Goal: Transaction & Acquisition: Purchase product/service

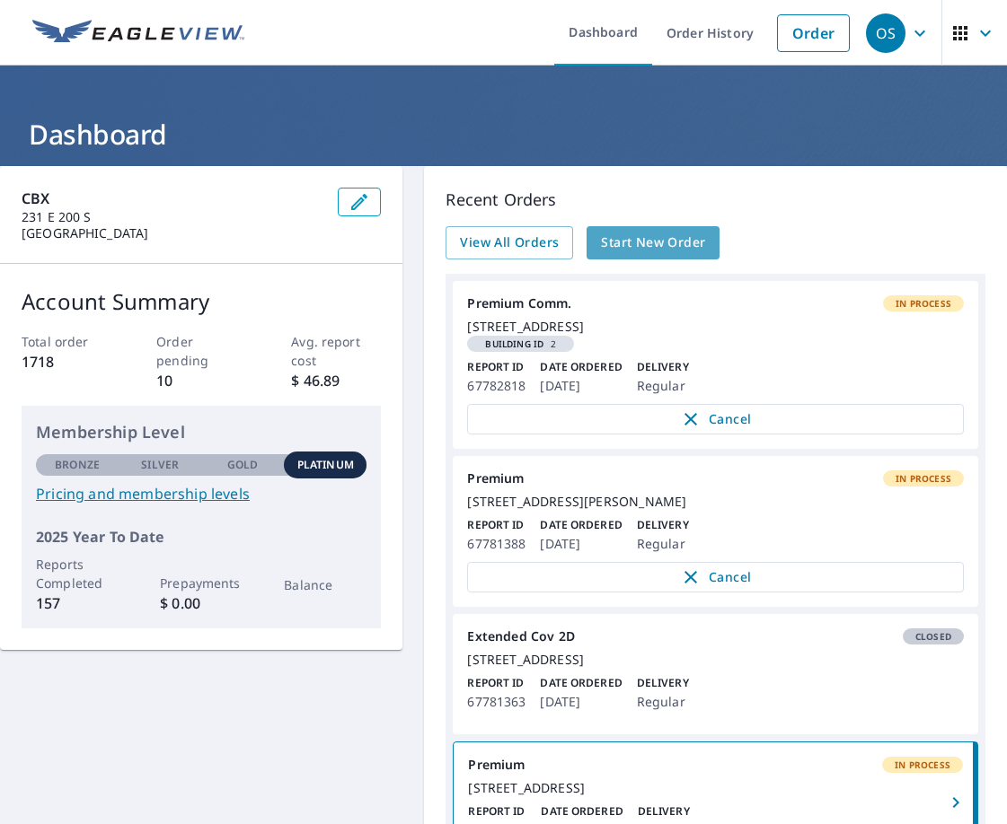
click at [663, 244] on span "Start New Order" at bounding box center [653, 243] width 104 height 22
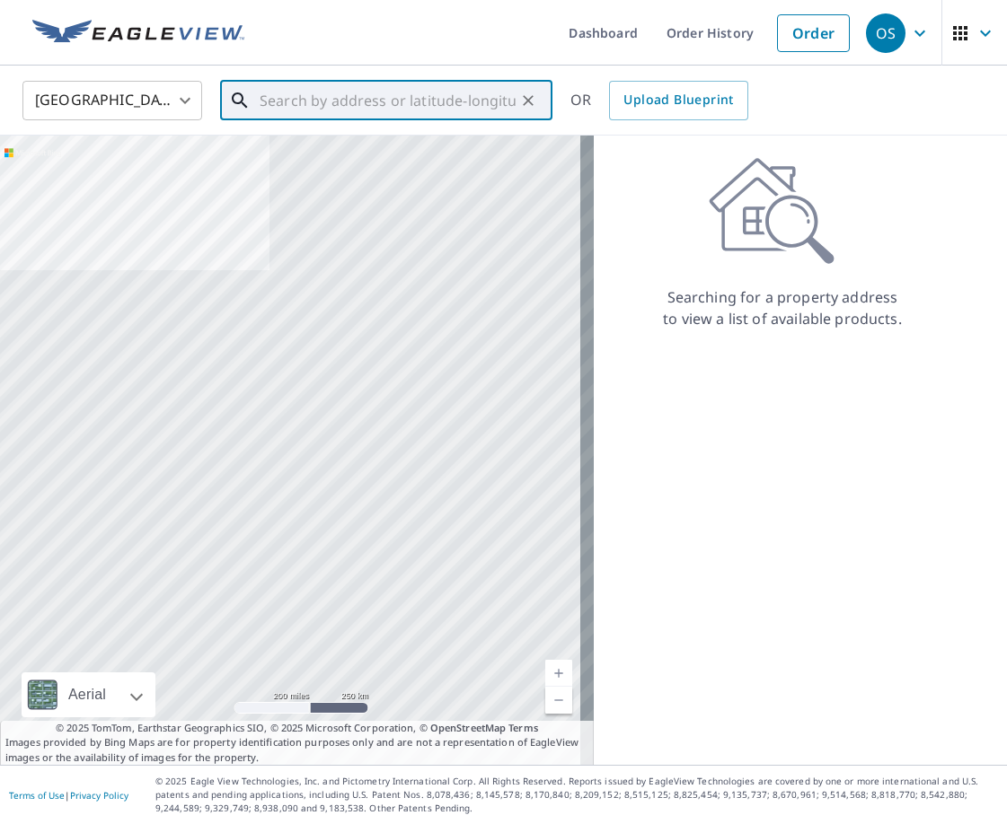
click at [354, 97] on input "text" at bounding box center [388, 100] width 256 height 50
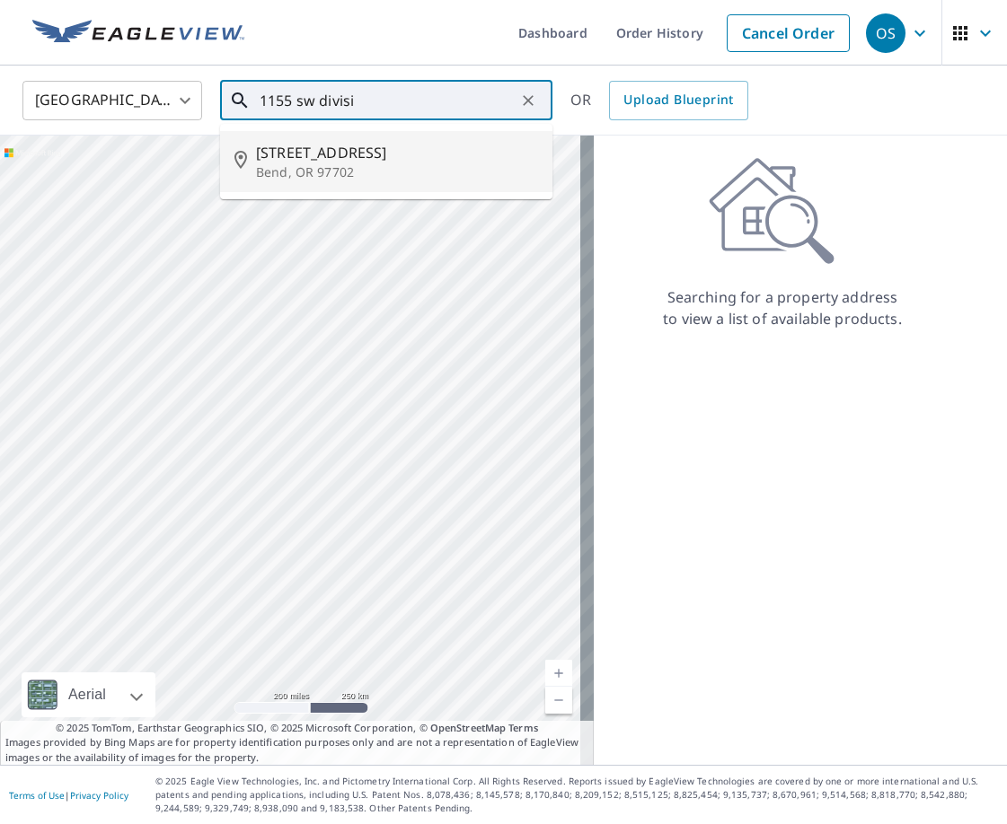
click at [369, 142] on span "[STREET_ADDRESS]" at bounding box center [397, 153] width 282 height 22
type input "[STREET_ADDRESS]"
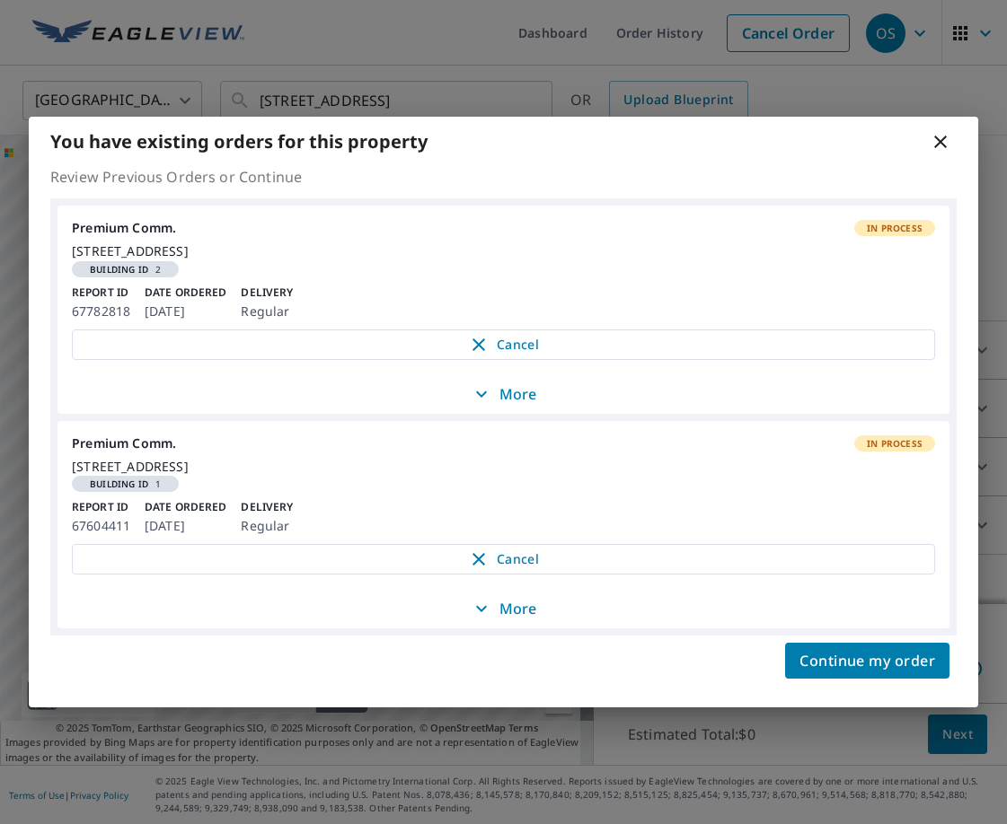
click at [947, 131] on icon at bounding box center [940, 142] width 22 height 22
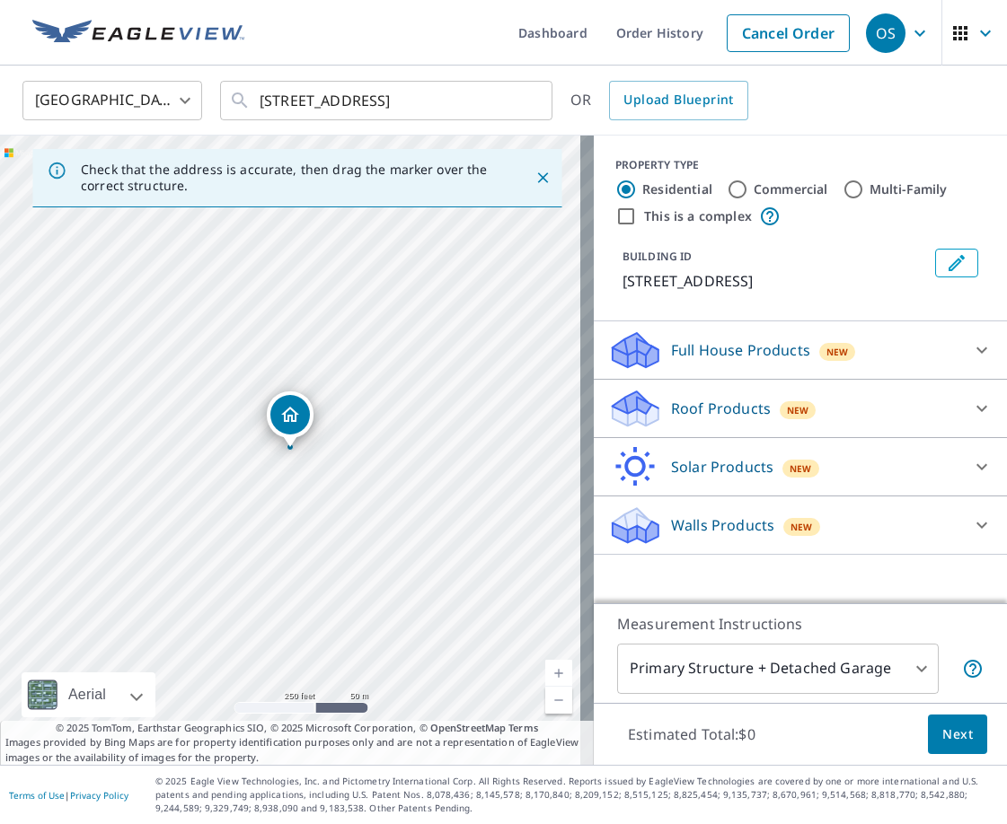
click at [291, 415] on icon "Dropped pin, building 1, Residential property, 1155 SW Division St Bend, OR 977…" at bounding box center [290, 414] width 18 height 15
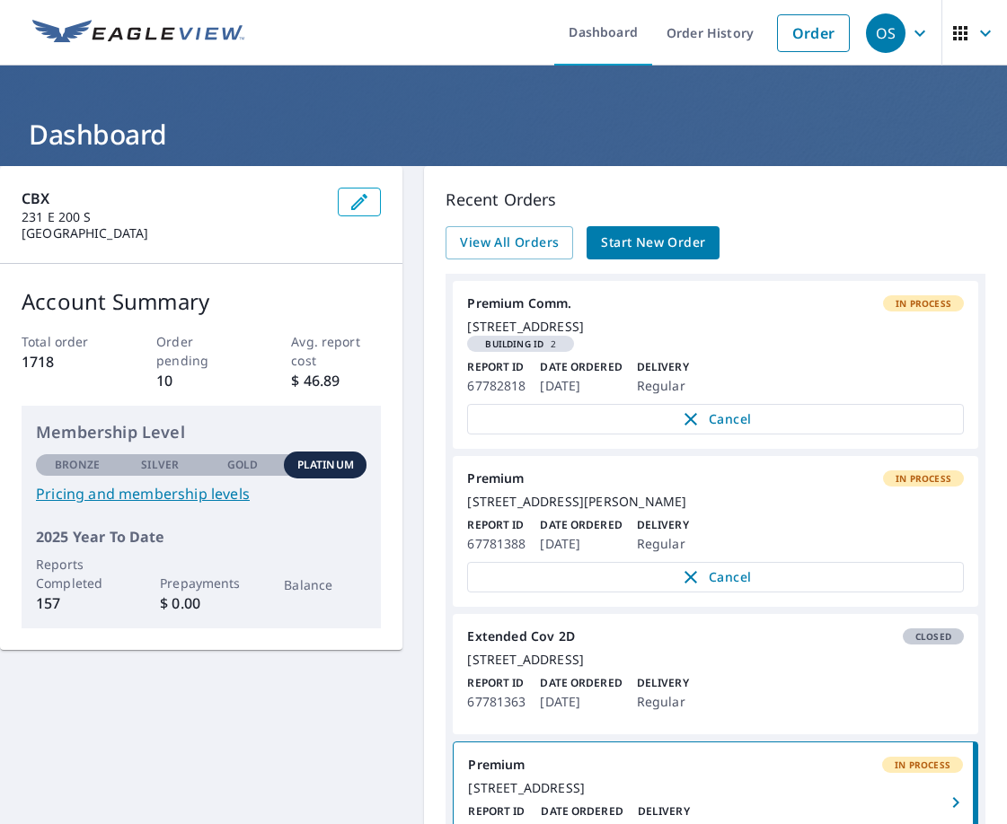
click at [651, 242] on span "Start New Order" at bounding box center [653, 243] width 104 height 22
click at [727, 331] on div "[STREET_ADDRESS]" at bounding box center [715, 327] width 497 height 16
click at [535, 298] on div "Premium Comm. In Process" at bounding box center [715, 303] width 497 height 16
click at [622, 242] on span "Start New Order" at bounding box center [653, 243] width 104 height 22
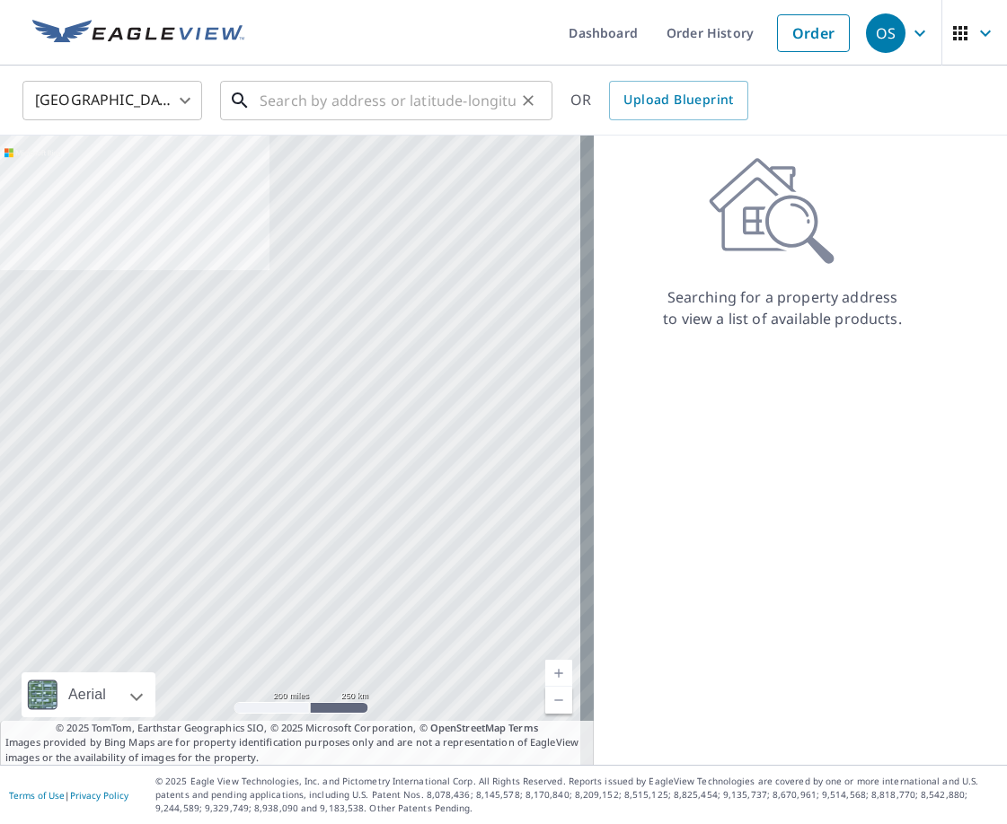
click at [433, 105] on input "text" at bounding box center [388, 100] width 256 height 50
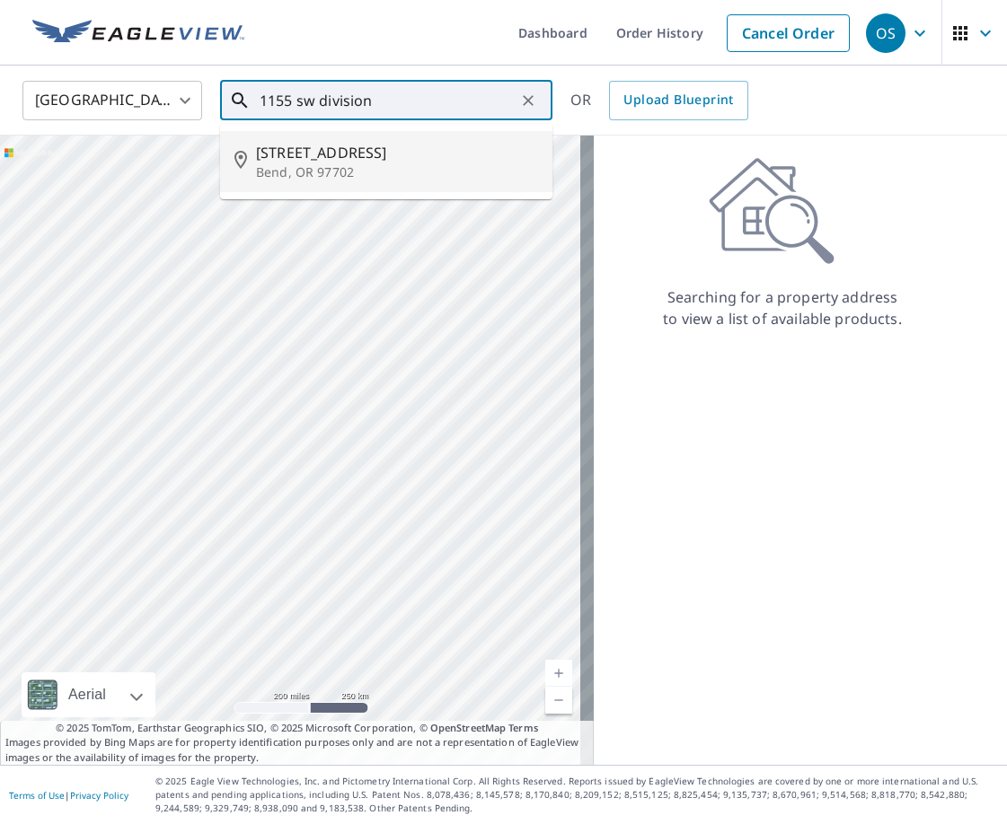
click at [411, 146] on span "[STREET_ADDRESS]" at bounding box center [397, 153] width 282 height 22
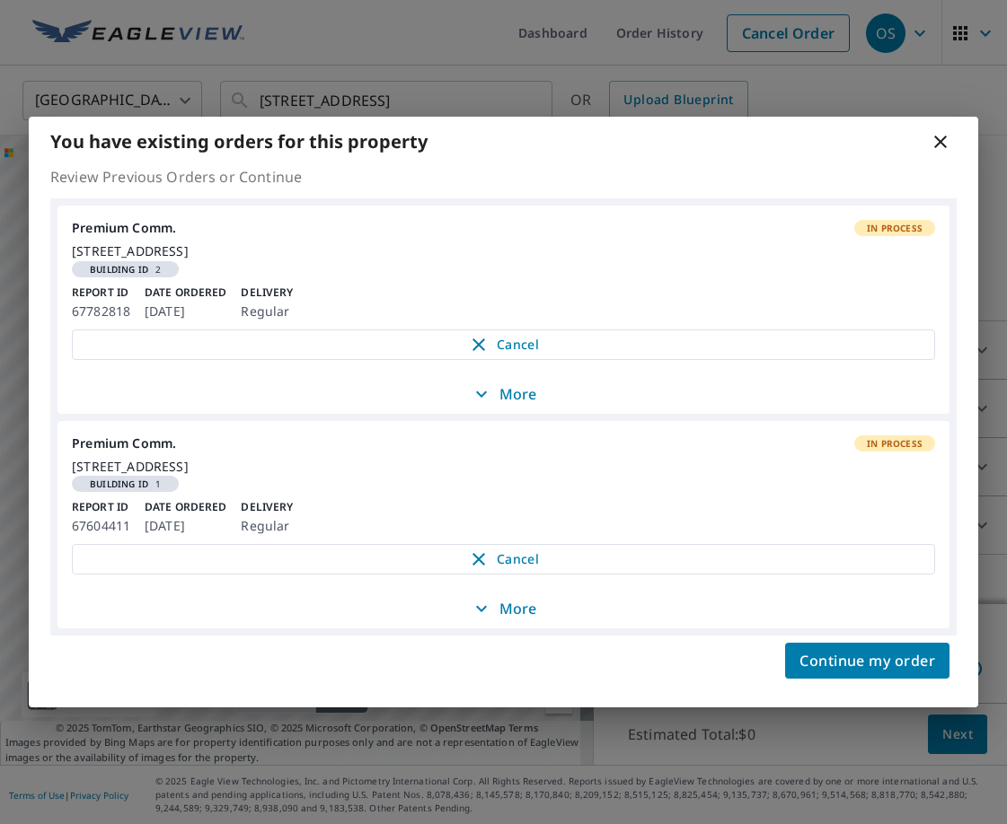
drag, startPoint x: 939, startPoint y: 131, endPoint x: 763, endPoint y: 99, distance: 179.0
click at [939, 131] on icon at bounding box center [940, 142] width 22 height 22
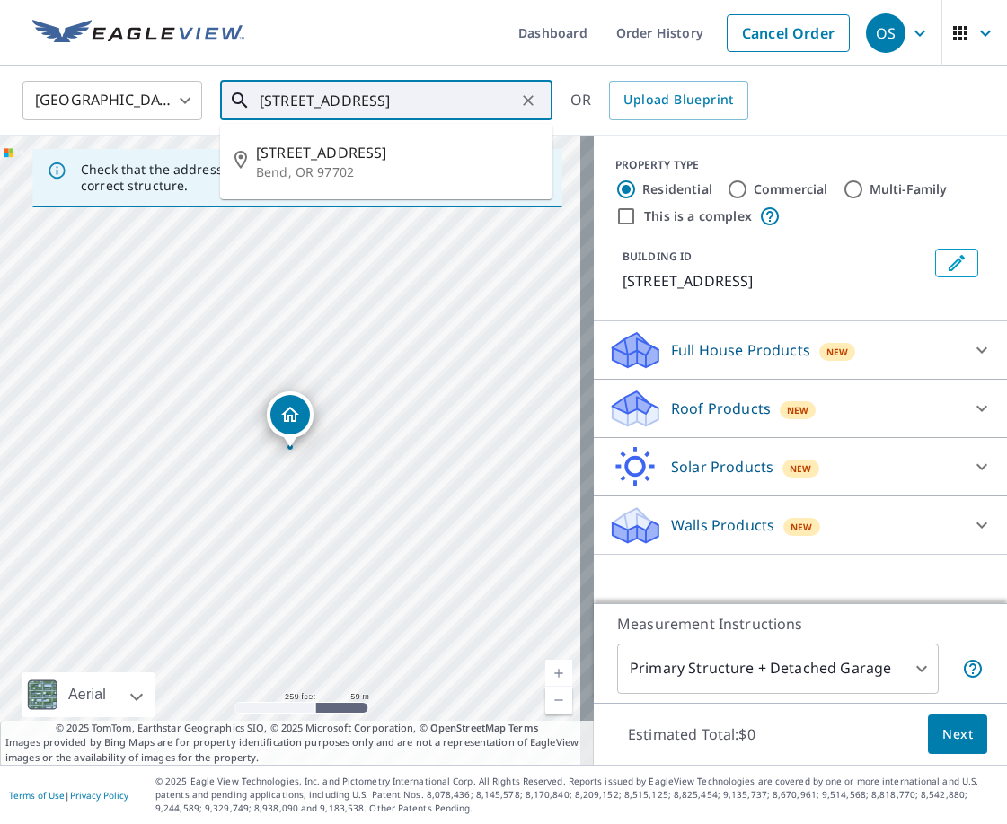
click at [284, 100] on input "[STREET_ADDRESS]" at bounding box center [388, 100] width 256 height 50
drag, startPoint x: 294, startPoint y: 101, endPoint x: 280, endPoint y: 102, distance: 13.5
click at [280, 102] on input "[STREET_ADDRESS]" at bounding box center [388, 100] width 256 height 50
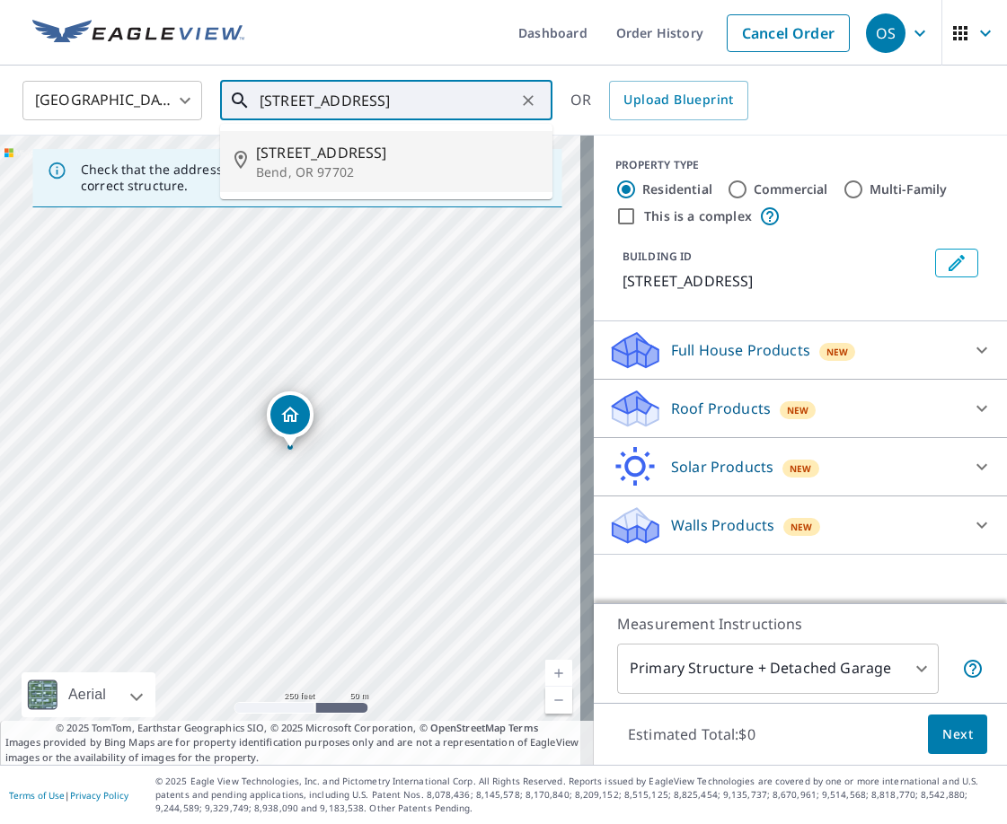
click at [327, 84] on input "[STREET_ADDRESS]" at bounding box center [388, 100] width 256 height 50
type input "[STREET_ADDRESS]"
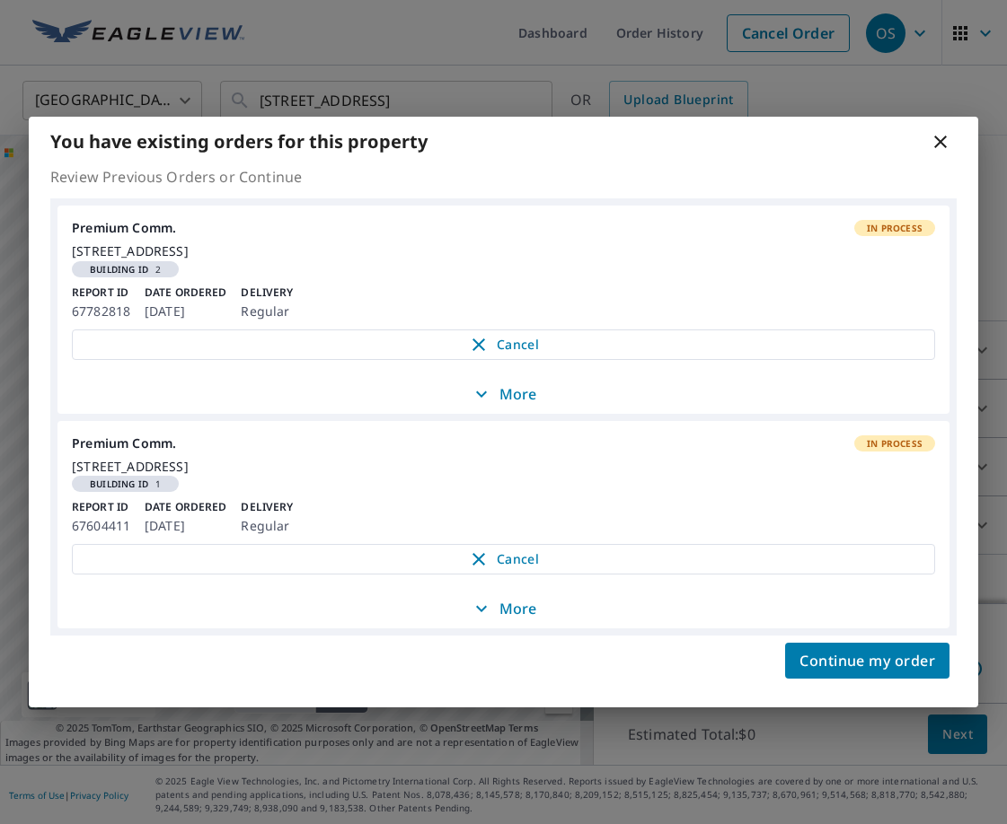
click at [933, 133] on icon at bounding box center [940, 142] width 22 height 22
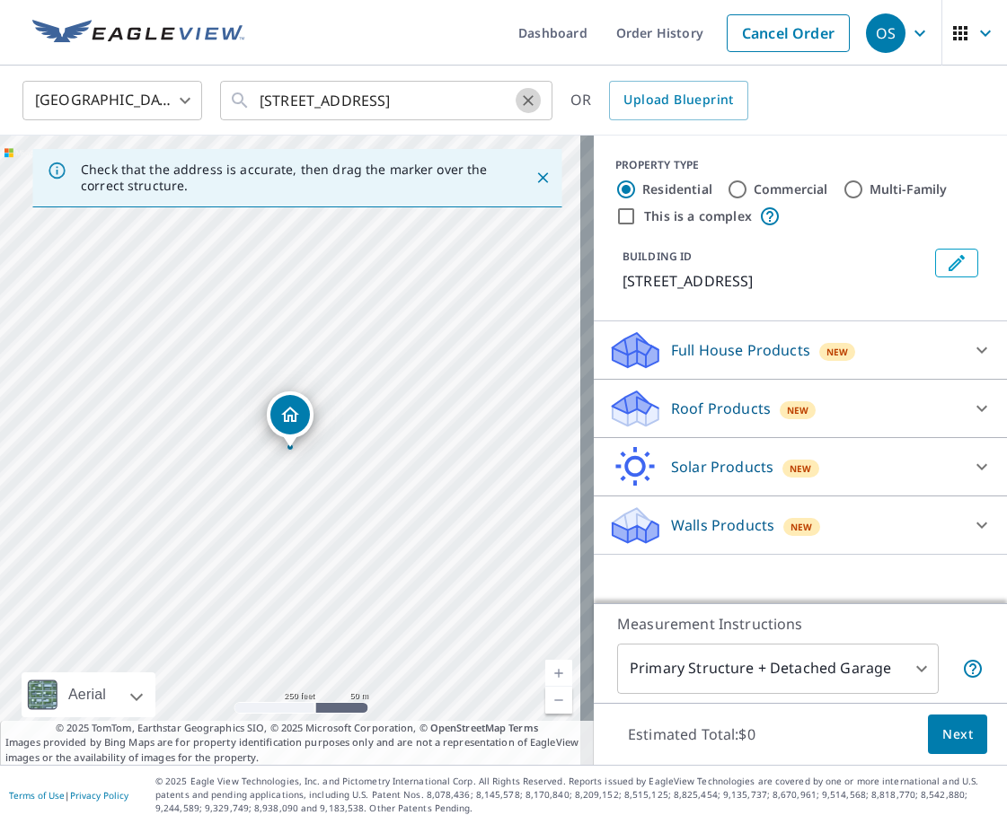
click at [529, 98] on icon "Clear" at bounding box center [528, 101] width 18 height 18
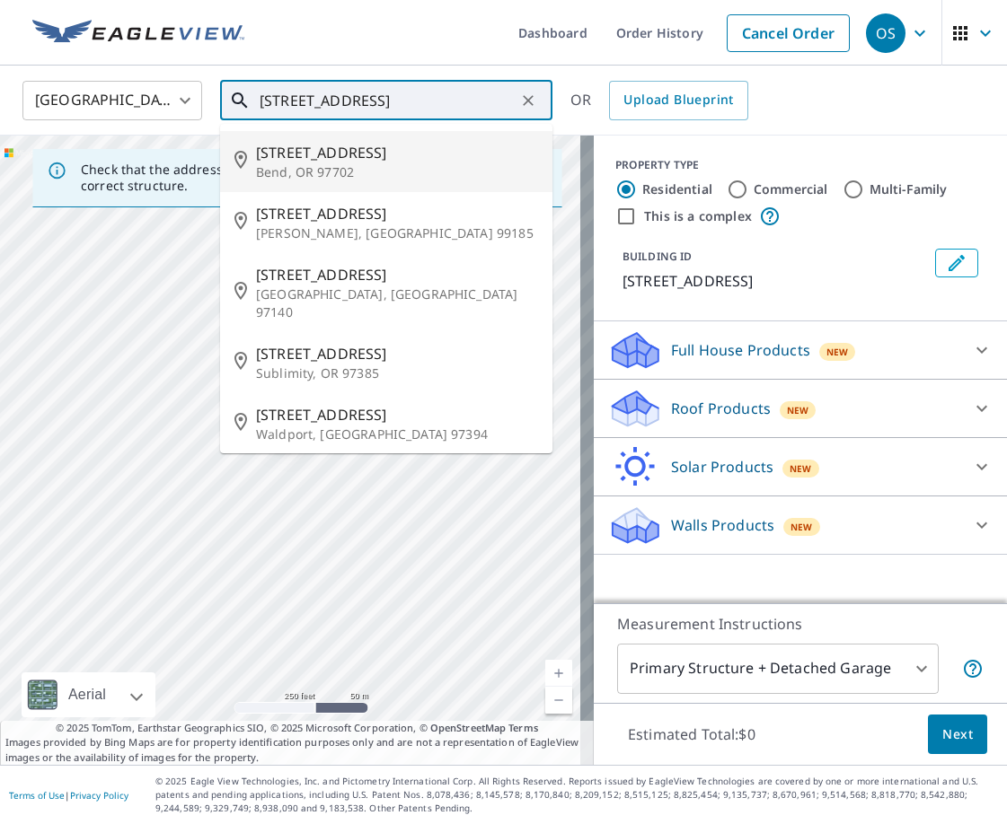
click at [339, 153] on span "[STREET_ADDRESS]" at bounding box center [397, 153] width 282 height 22
type input "[STREET_ADDRESS]"
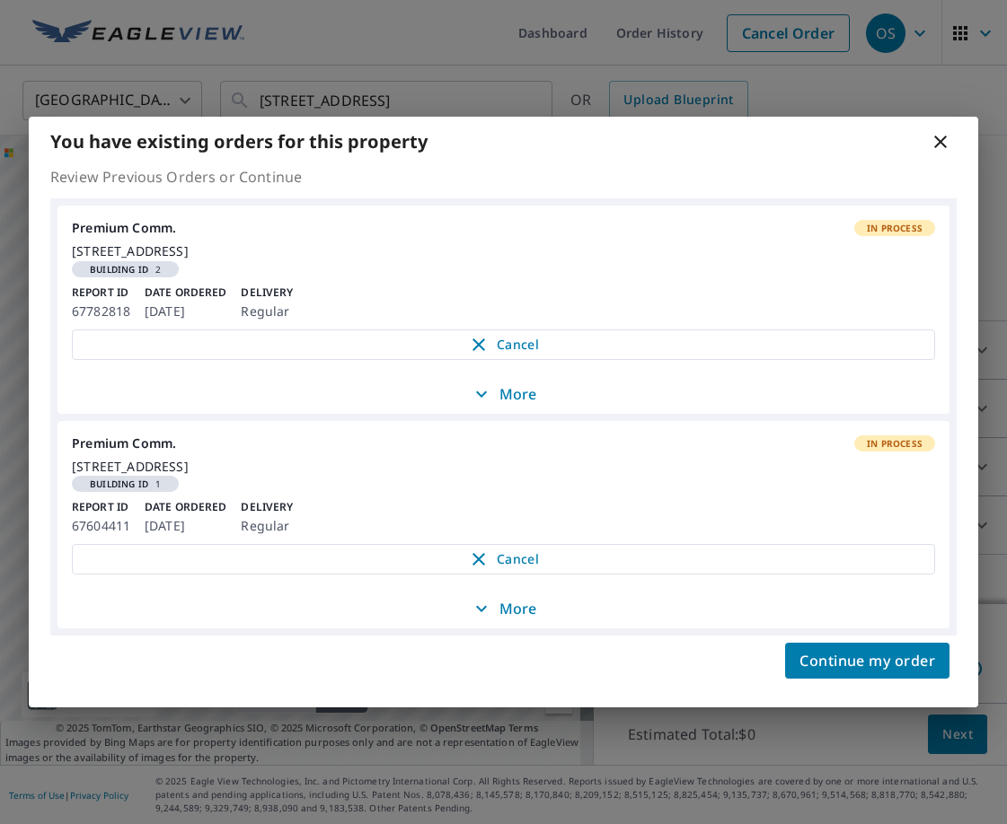
click at [938, 136] on icon at bounding box center [940, 142] width 13 height 13
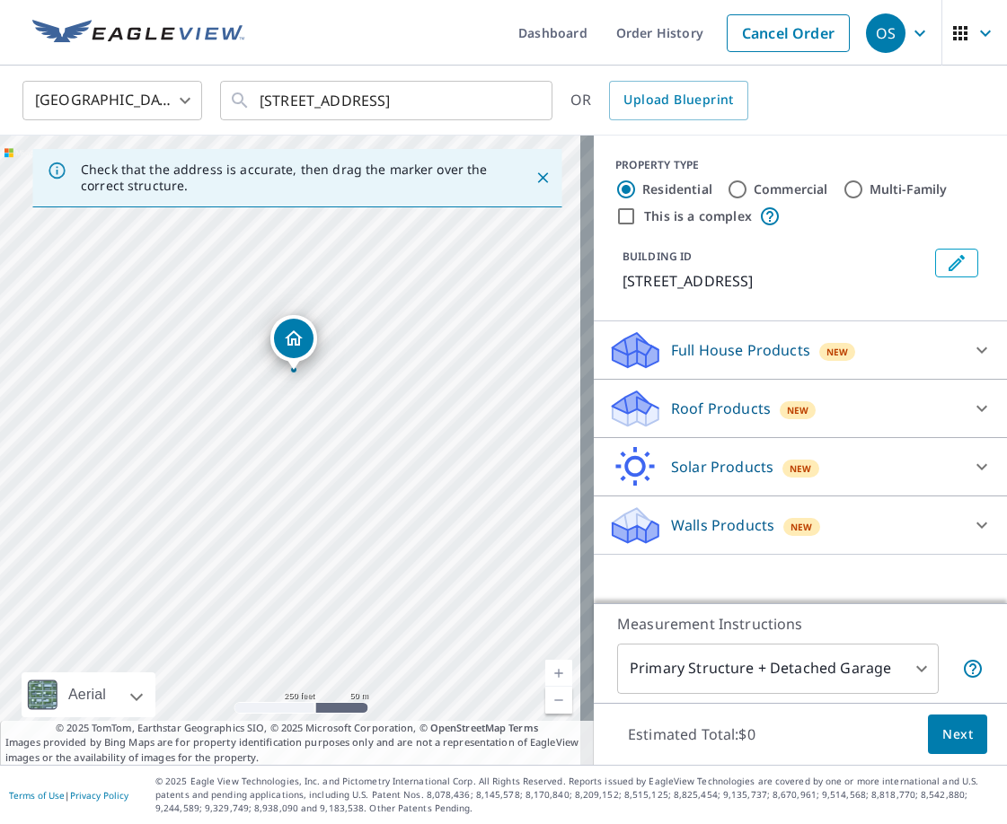
drag, startPoint x: 297, startPoint y: 413, endPoint x: 295, endPoint y: 343, distance: 70.1
drag, startPoint x: 381, startPoint y: 356, endPoint x: 353, endPoint y: 348, distance: 28.8
click at [700, 402] on p "Roof Products" at bounding box center [721, 409] width 100 height 22
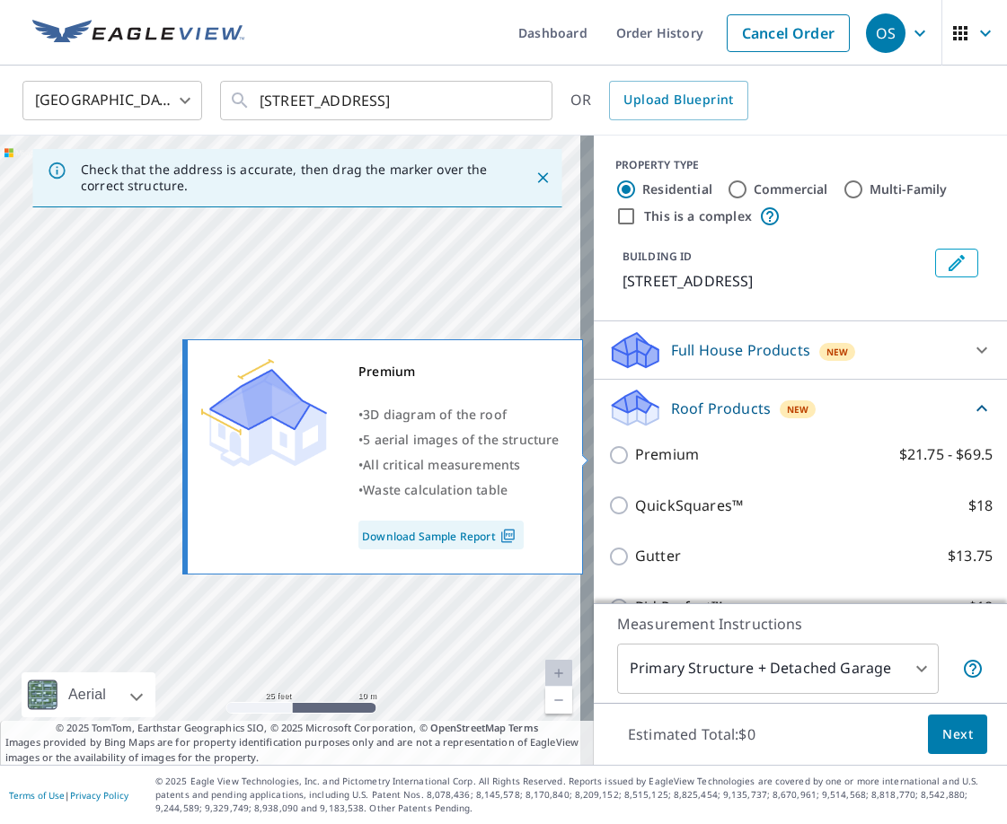
click at [663, 451] on p "Premium" at bounding box center [667, 455] width 64 height 22
click at [635, 451] on input "Premium $21.75 - $69.5" at bounding box center [621, 456] width 27 height 22
checkbox input "true"
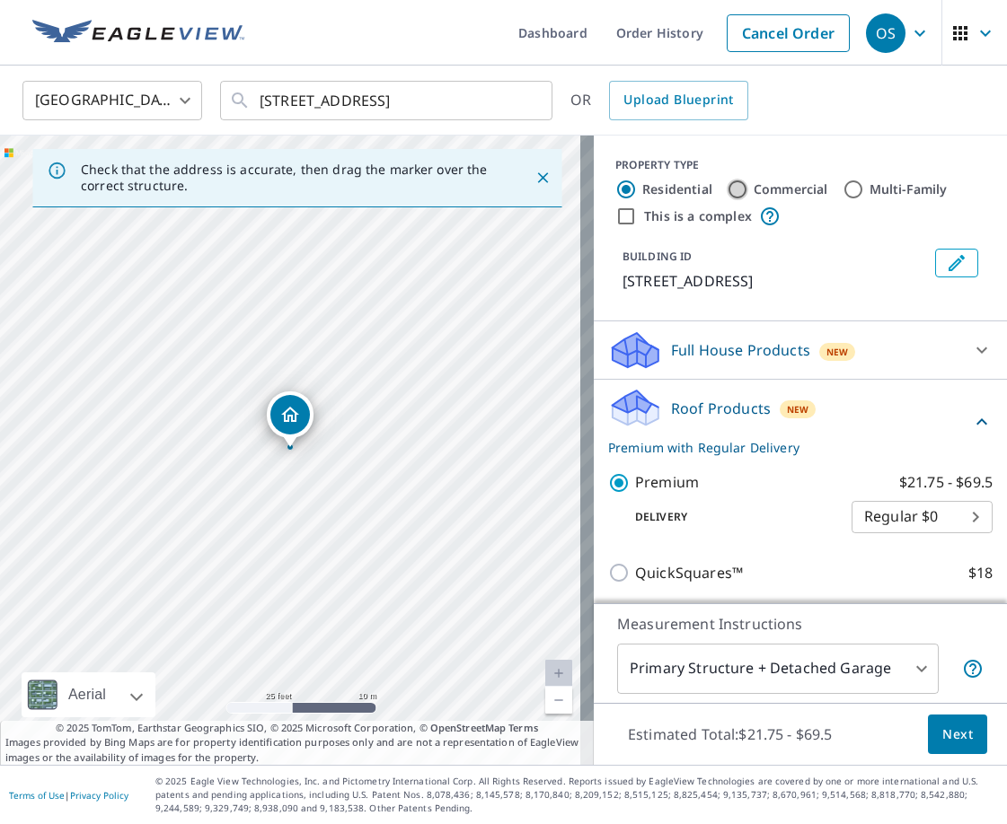
click at [727, 187] on input "Commercial" at bounding box center [738, 190] width 22 height 22
radio input "true"
type input "4"
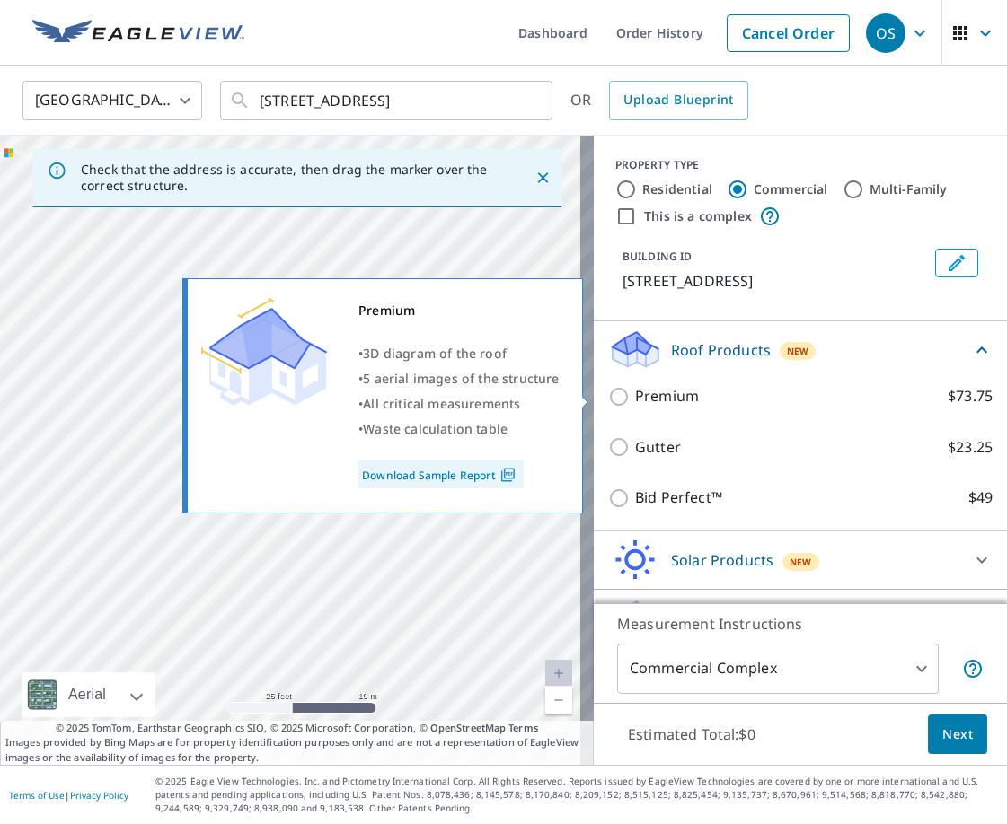
click at [658, 399] on p "Premium" at bounding box center [667, 396] width 64 height 22
click at [635, 399] on input "Premium $73.75" at bounding box center [621, 397] width 27 height 22
checkbox input "true"
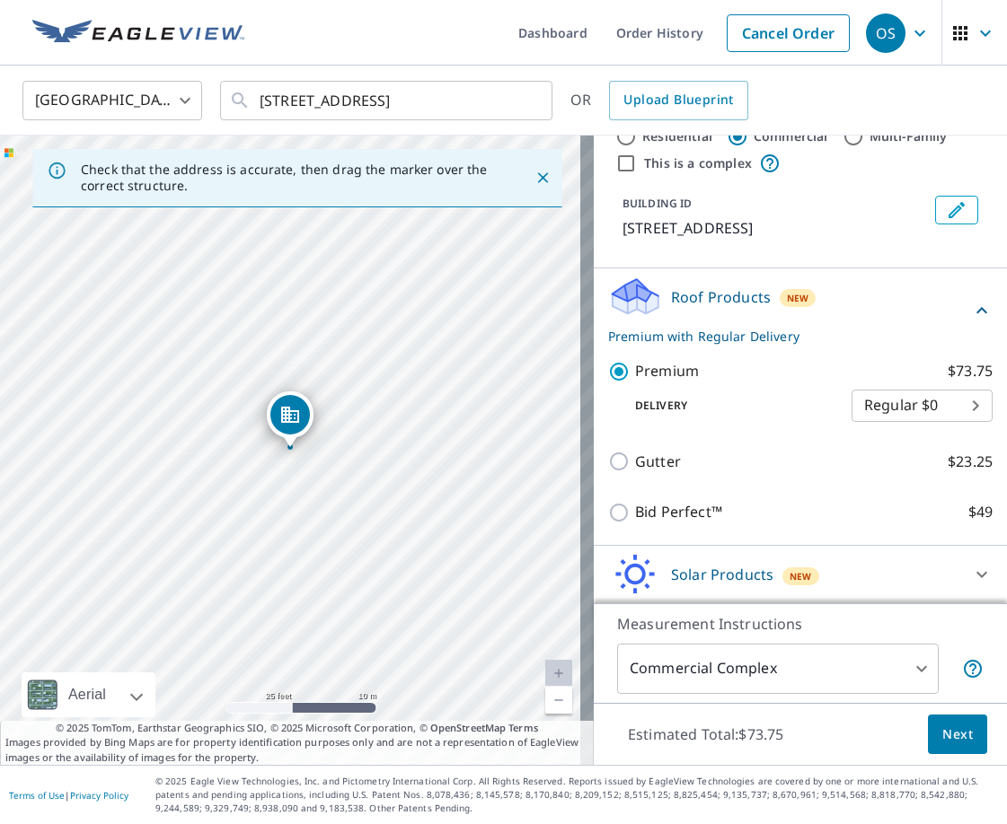
scroll to position [112, 0]
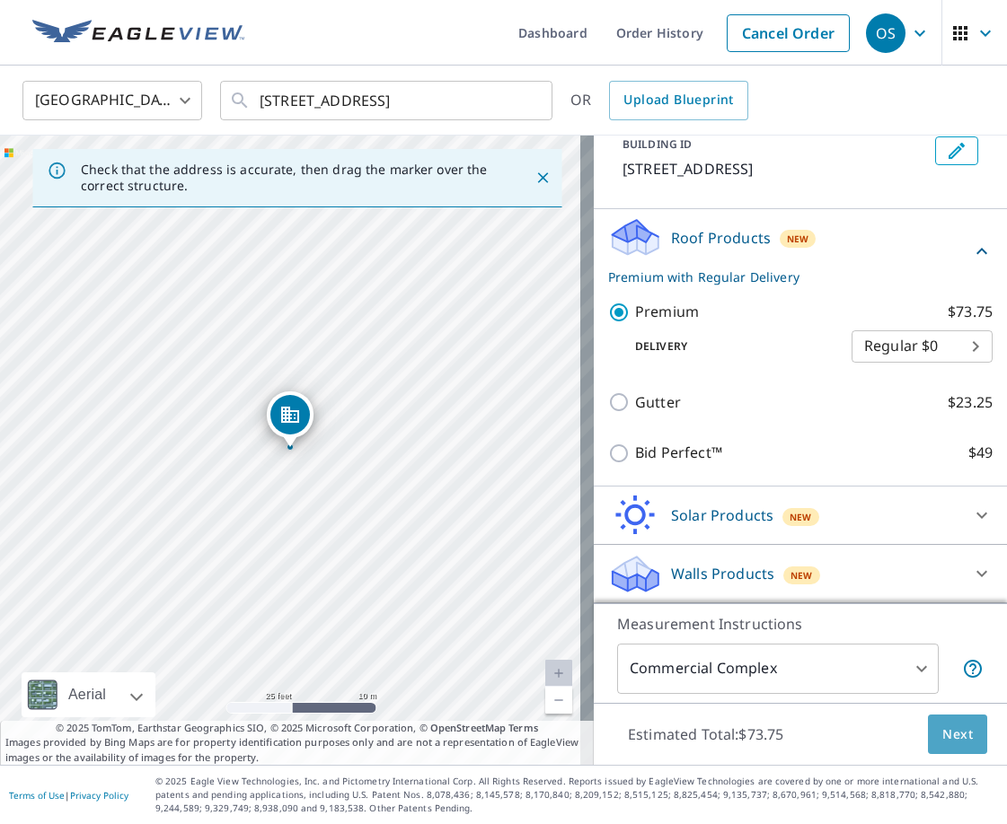
click at [947, 726] on span "Next" at bounding box center [957, 735] width 31 height 22
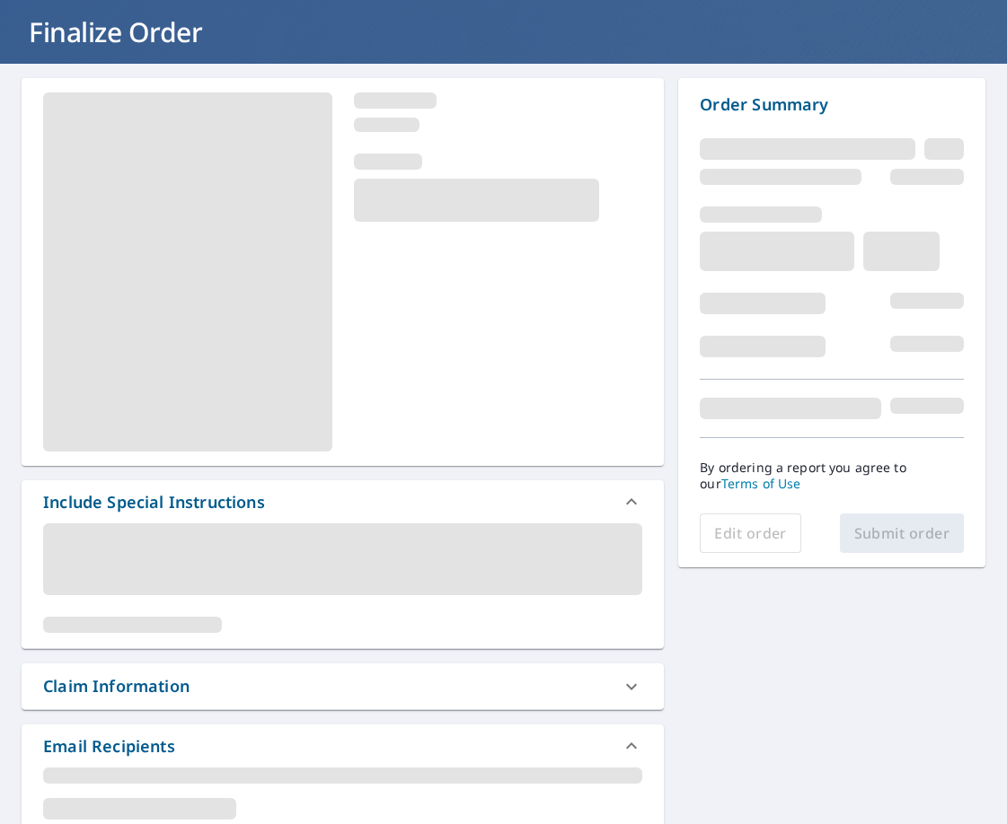
scroll to position [180, 0]
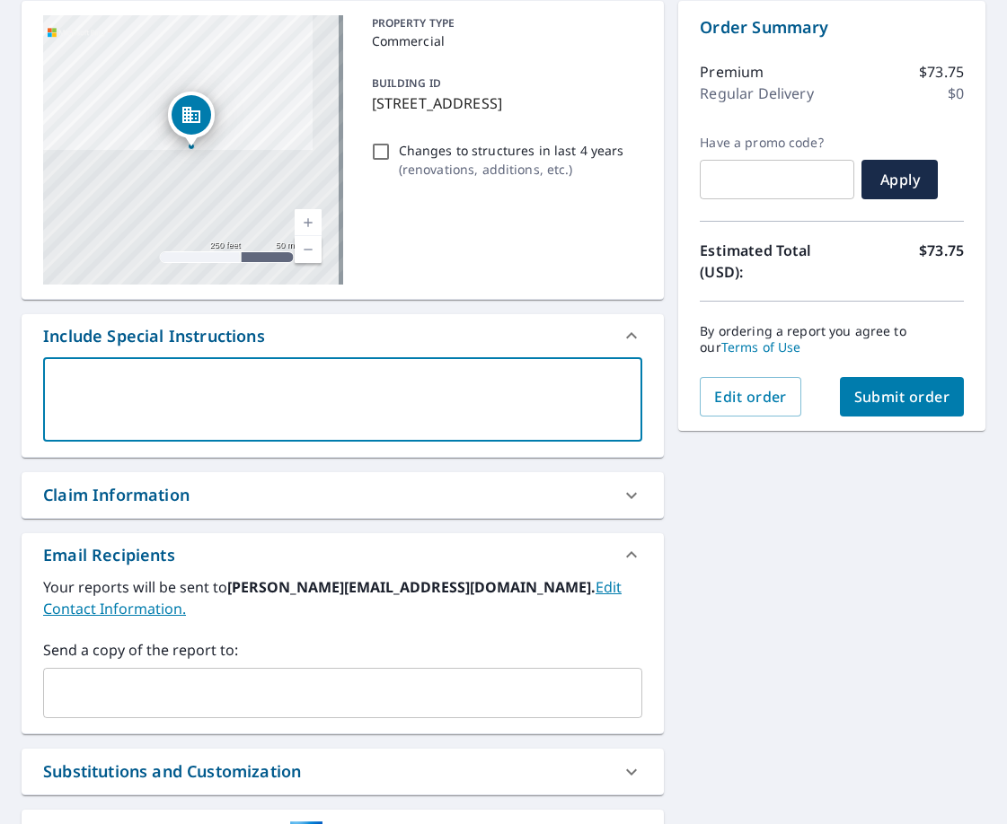
click at [328, 404] on textarea at bounding box center [343, 399] width 574 height 51
type textarea "J"
type textarea "x"
type textarea "Ju"
type textarea "x"
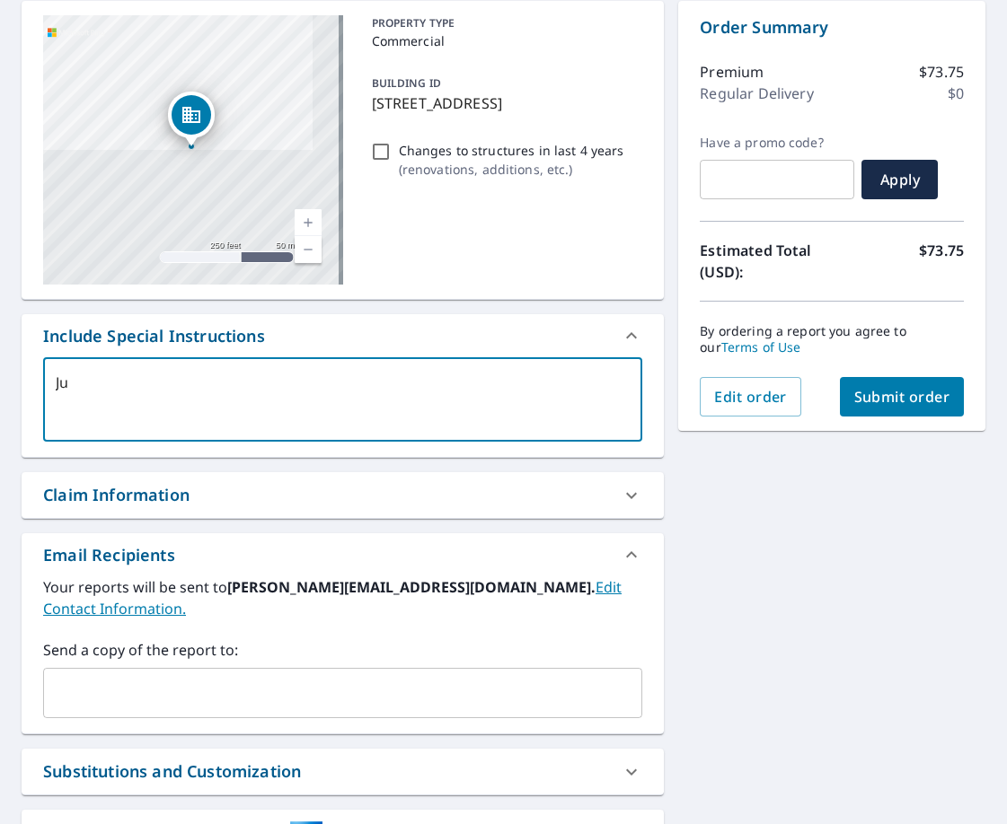
type textarea "[DEMOGRAPHIC_DATA]"
type textarea "x"
type textarea "Just"
type textarea "x"
type textarea "Just"
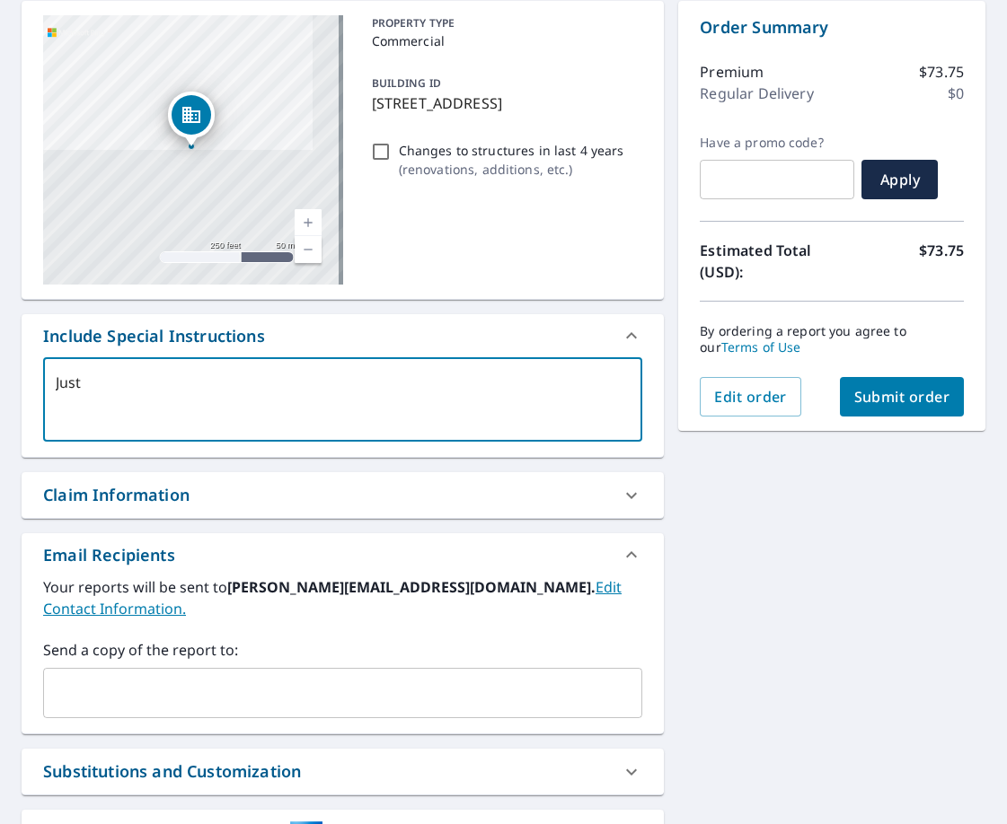
type textarea "x"
type textarea "Just t"
type textarea "x"
type textarea "Just th"
type textarea "x"
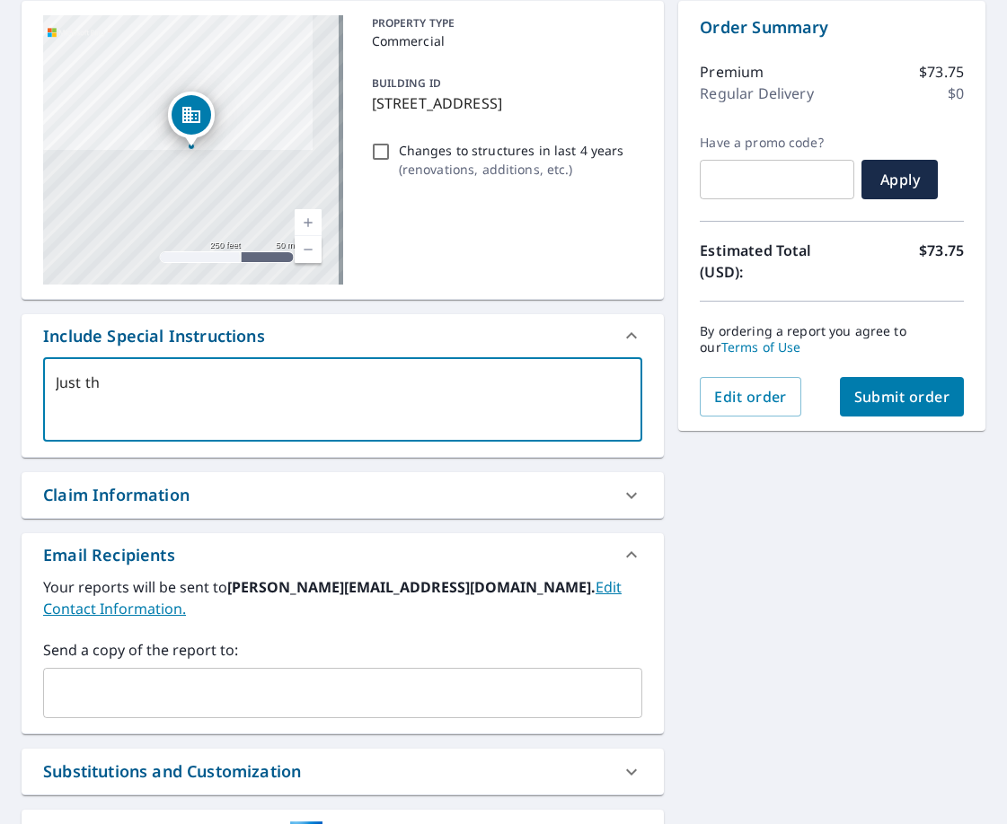
type textarea "Just thi"
type textarea "x"
type textarea "Just this"
type textarea "x"
type textarea "Just this"
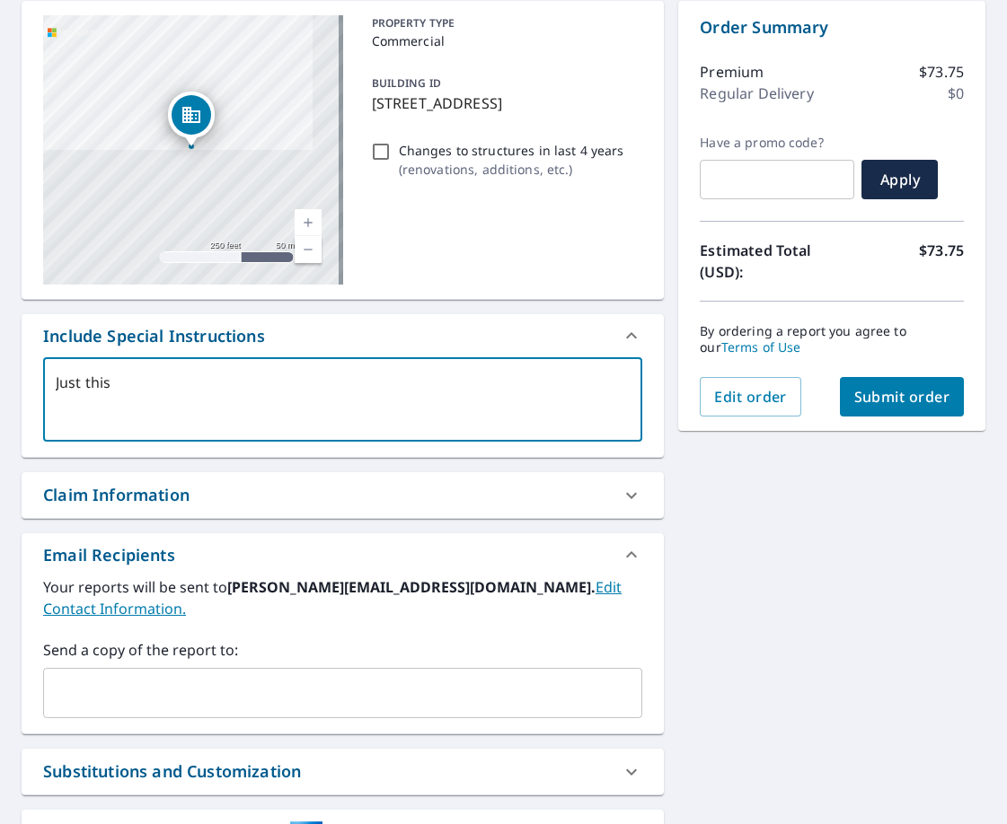
type textarea "x"
type textarea "Just this b"
type textarea "x"
type textarea "Just this bu"
type textarea "x"
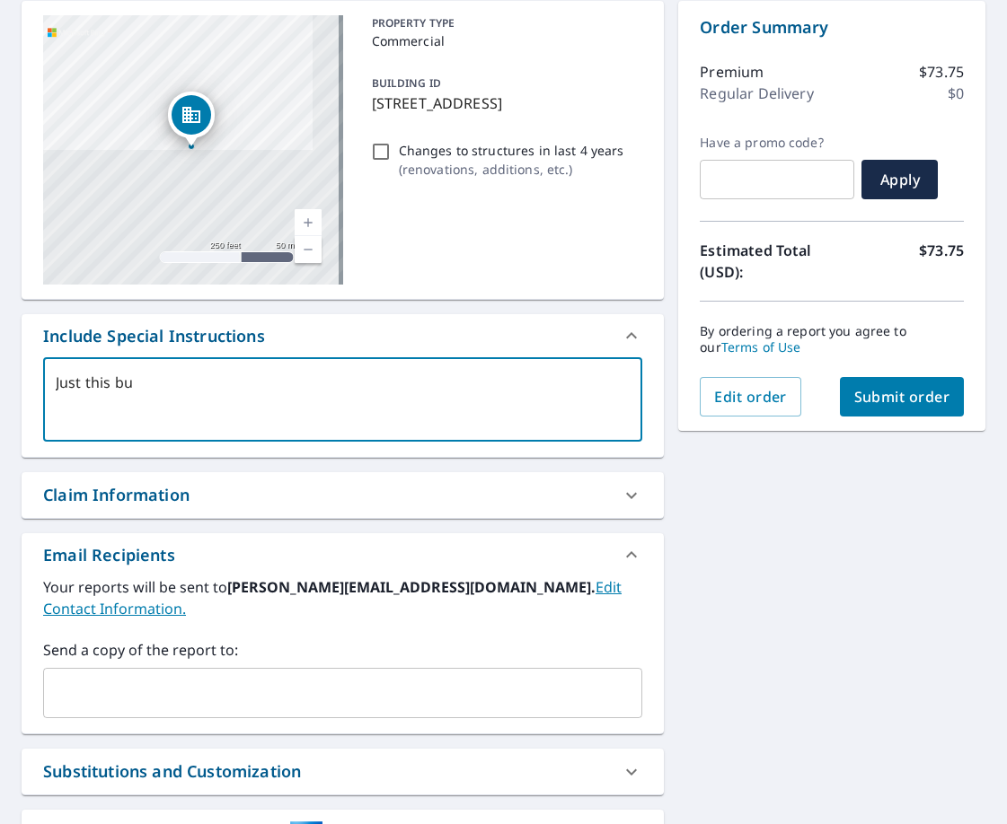
type textarea "Just this [PERSON_NAME]"
type textarea "x"
type textarea "Just this buil"
type textarea "x"
type textarea "Just this build"
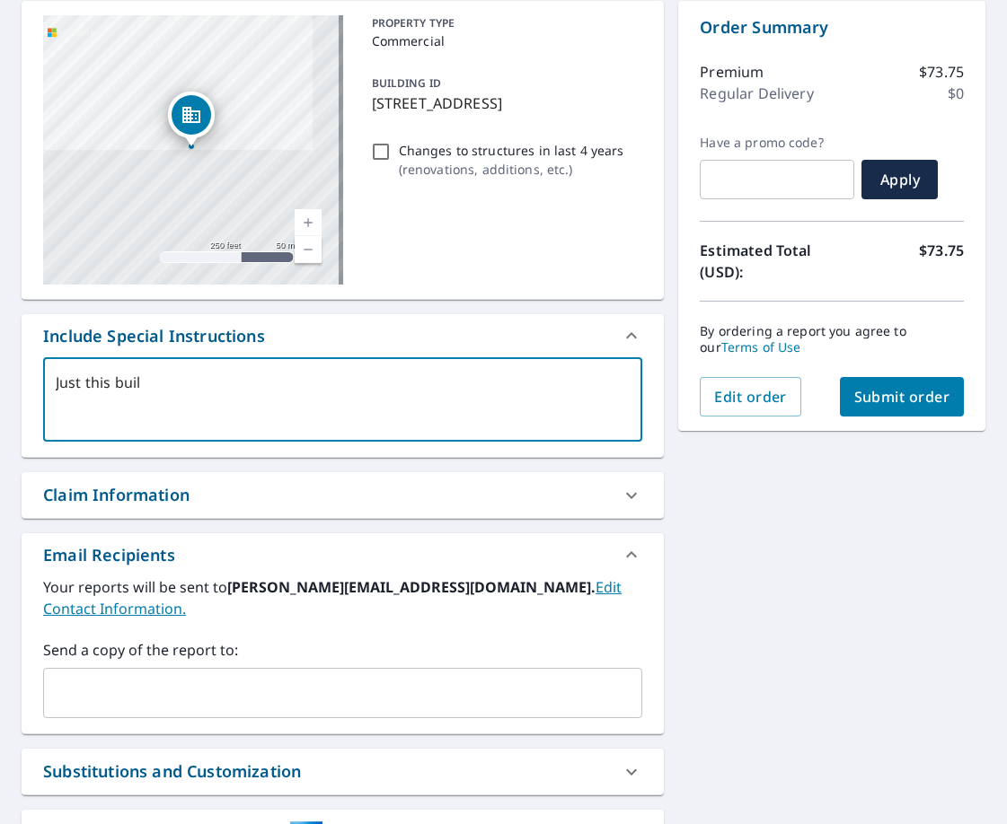
type textarea "x"
type textarea "Just this buildi"
type textarea "x"
type textarea "Just this buildin"
type textarea "x"
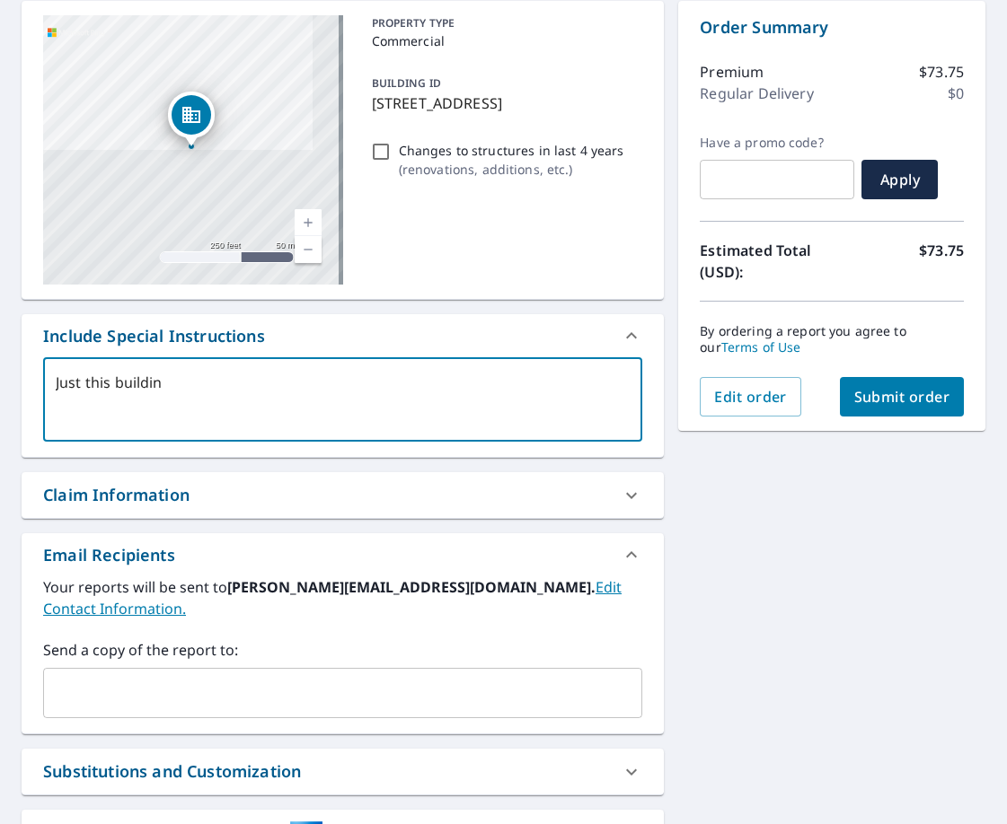
type textarea "Just this building"
type textarea "x"
type textarea "Just this building."
type textarea "x"
type textarea "Just this building."
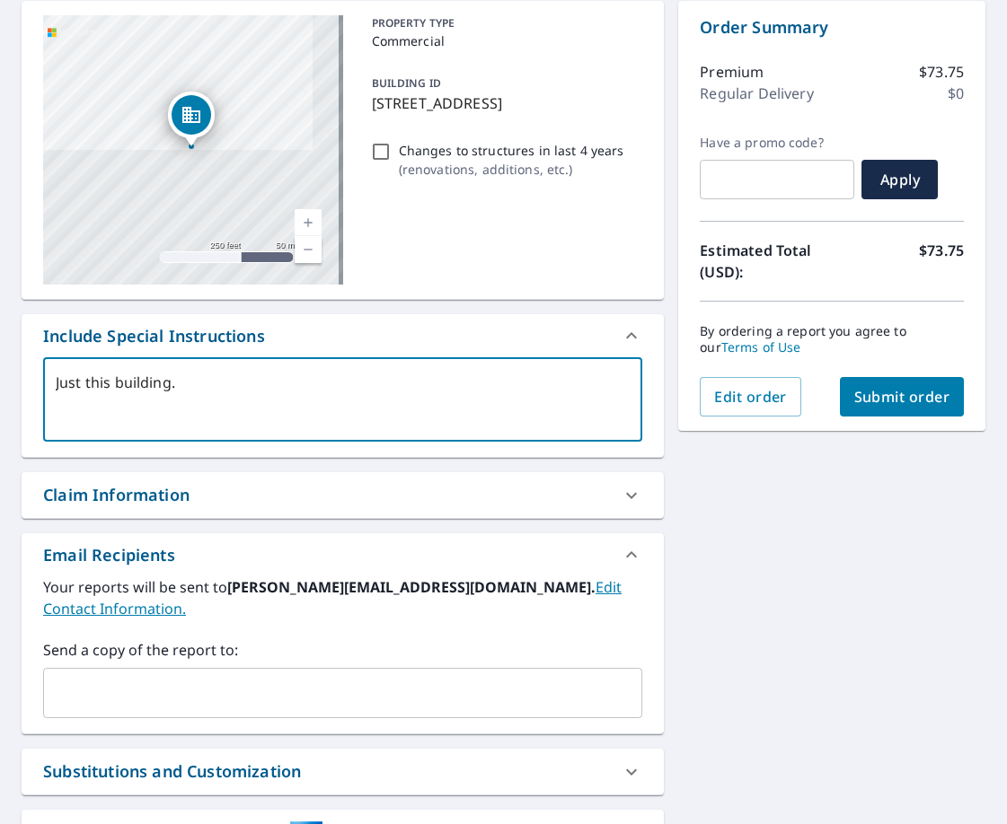
type textarea "x"
type textarea "Just this building. G"
type textarea "x"
type textarea "Just this building. Go"
type textarea "x"
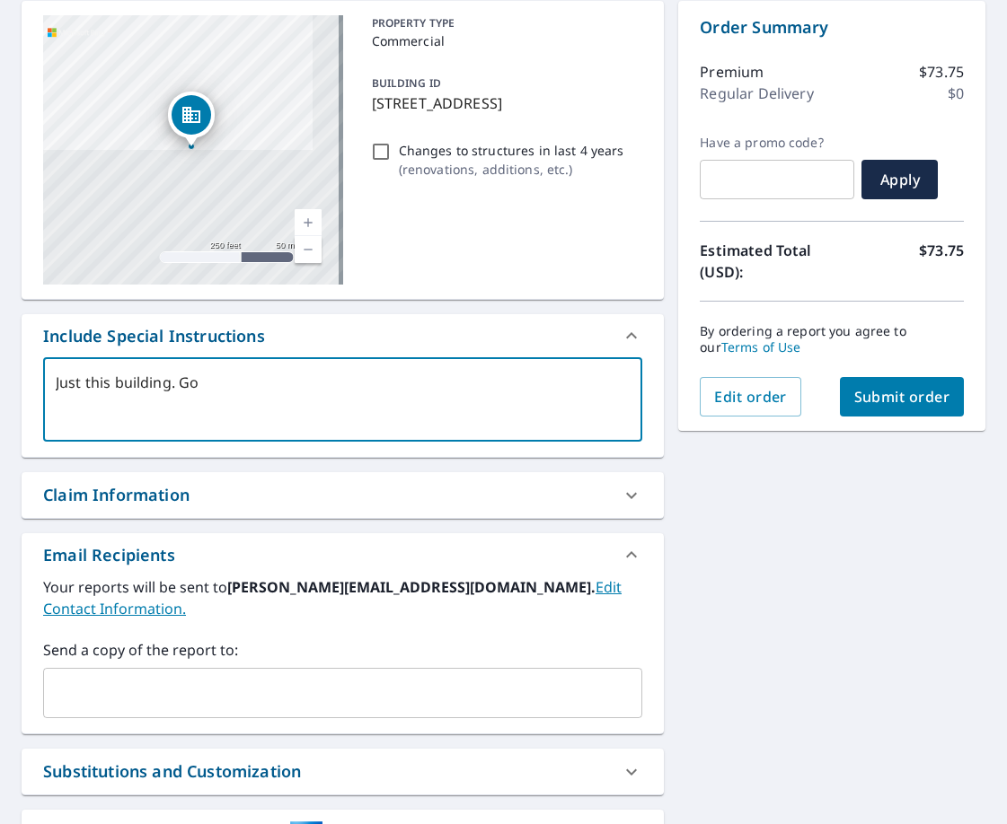
type textarea "Just this building. Goo"
type textarea "x"
type textarea "Just this building. Good"
type textarea "x"
type textarea "Just this building. Good"
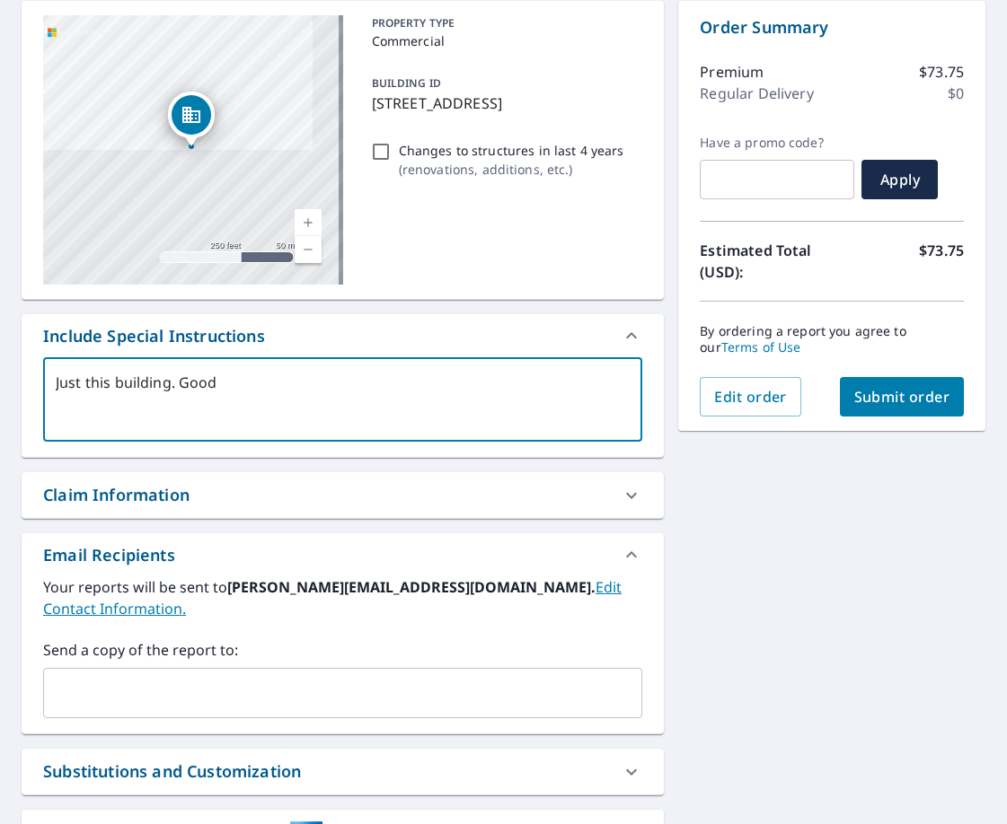
type textarea "x"
type textarea "Just this building. Good t"
type textarea "x"
type textarea "Just this building. Good to"
type textarea "x"
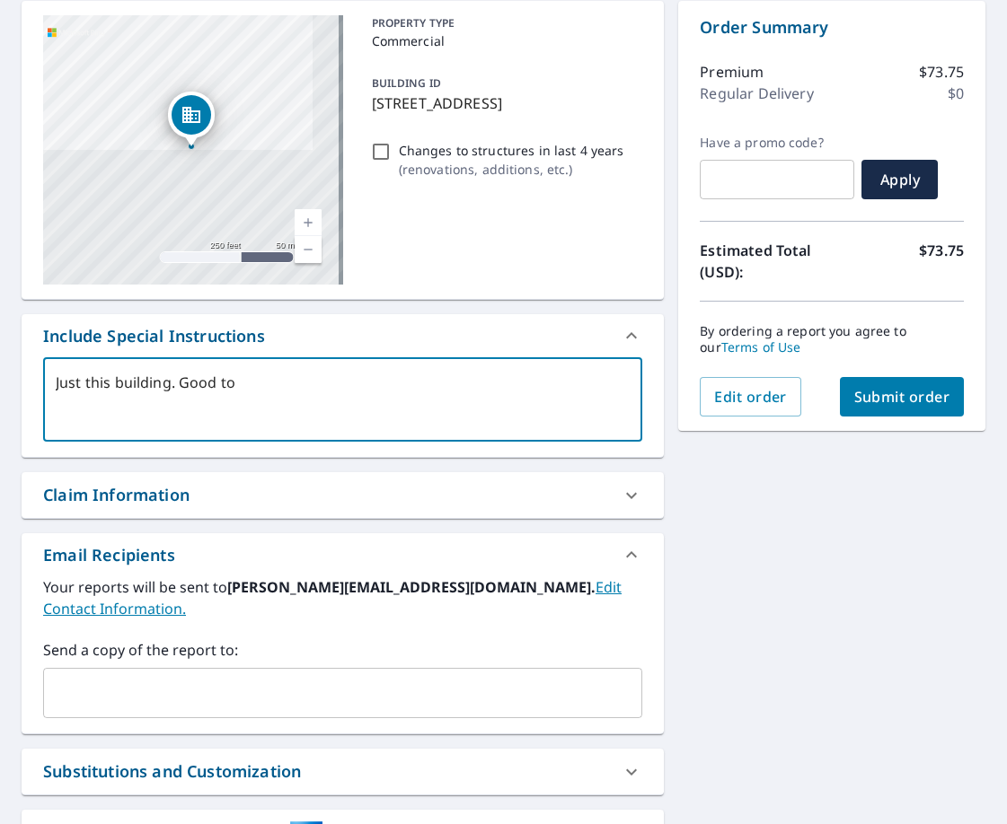
type textarea "Just this building. Good to"
type textarea "x"
type textarea "Just this building. Good to g"
type textarea "x"
type textarea "Just this building. Good to go"
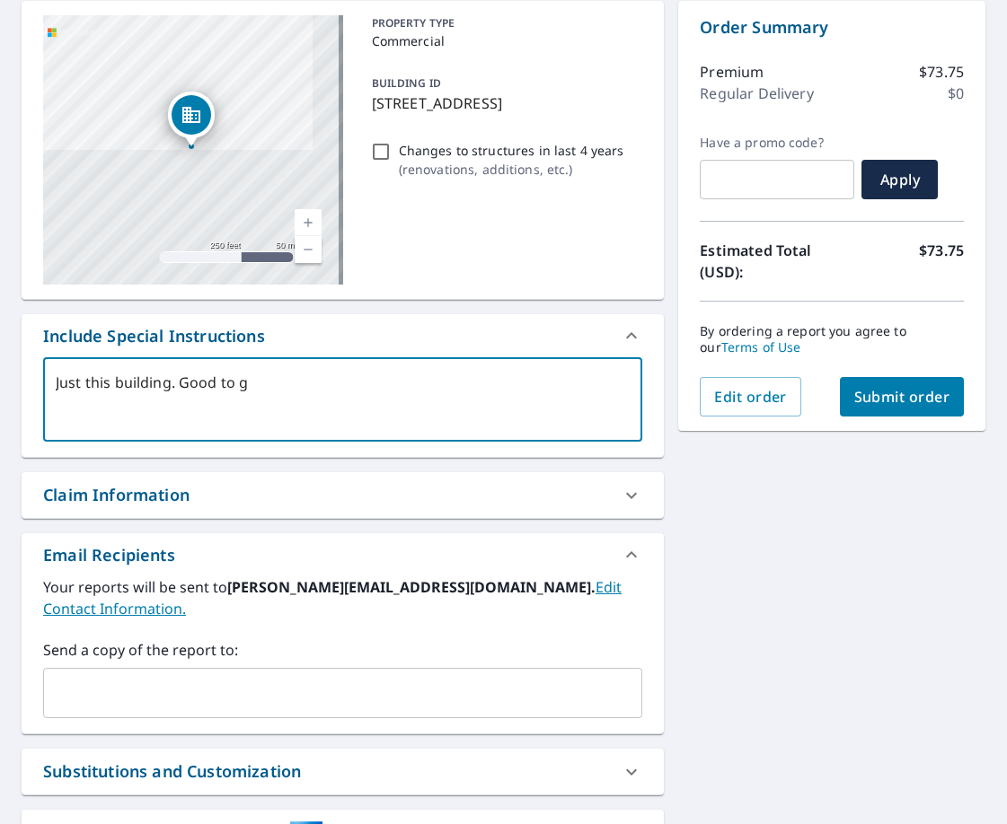
type textarea "x"
type textarea "Just this building. Good to go,"
type textarea "x"
type textarea "Just this building. Good to go,"
type textarea "x"
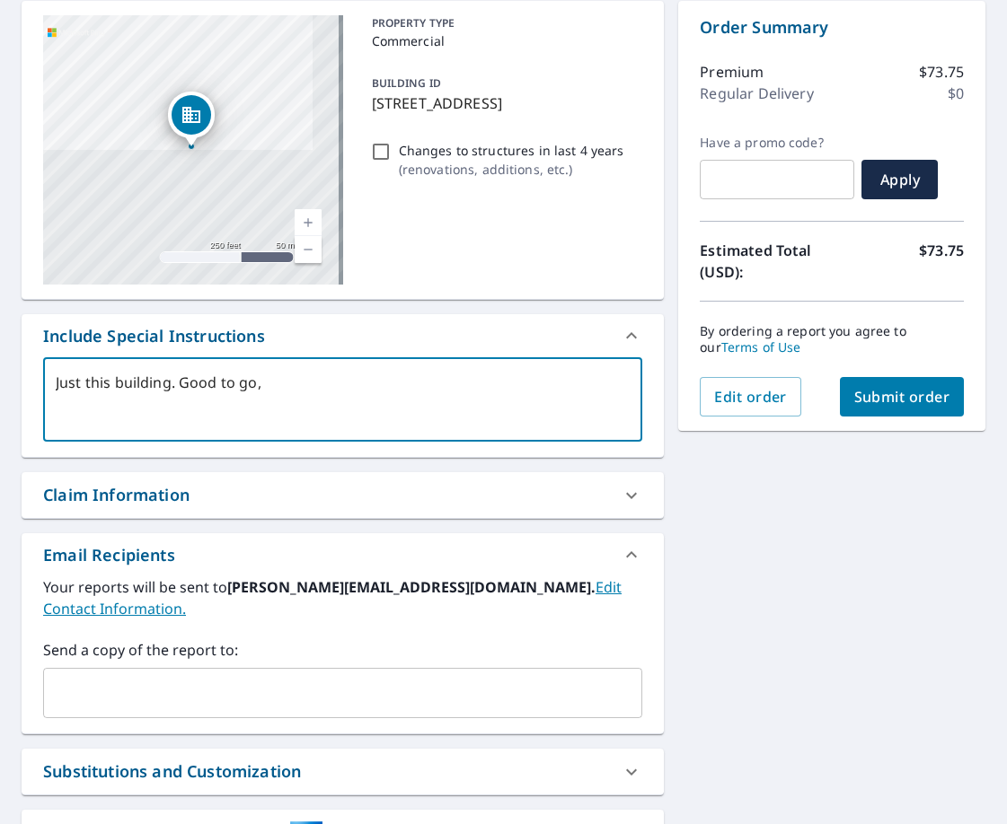
type textarea "Just this building. Good to go, n"
type textarea "x"
type textarea "Just this building. Good to go, no"
type textarea "x"
type textarea "Just this building. Good to go, no"
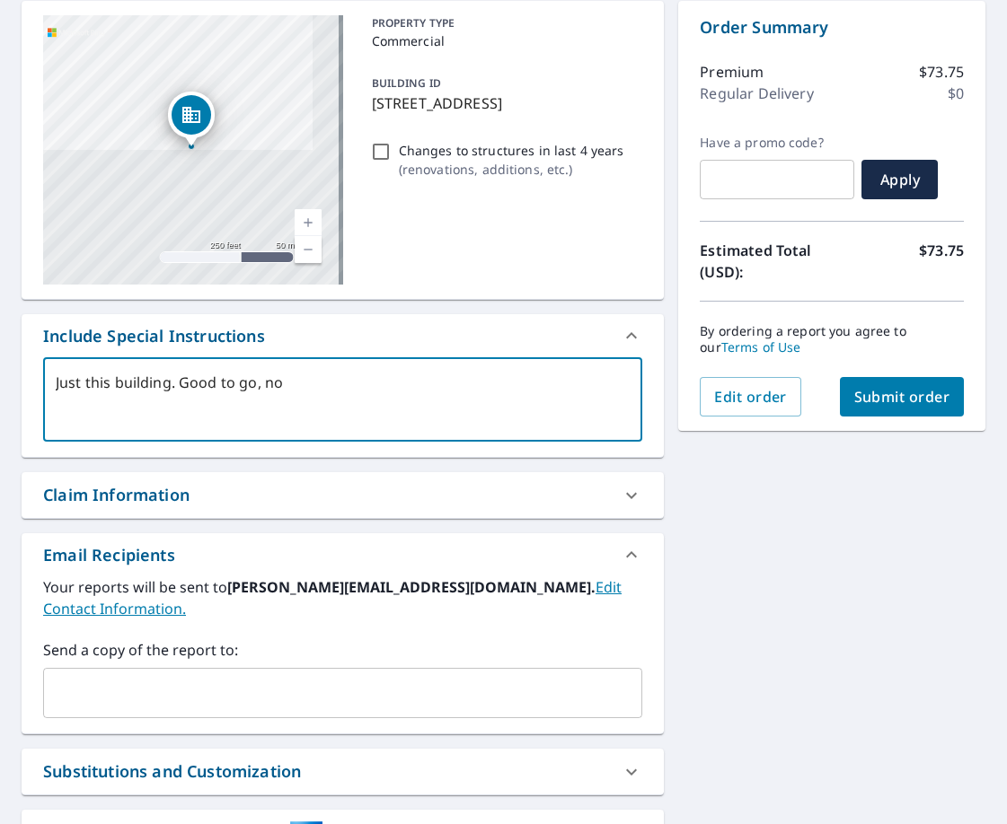
type textarea "x"
type textarea "Just this building. Good to go, no n"
type textarea "x"
type textarea "Just this building. Good to go, no ne"
type textarea "x"
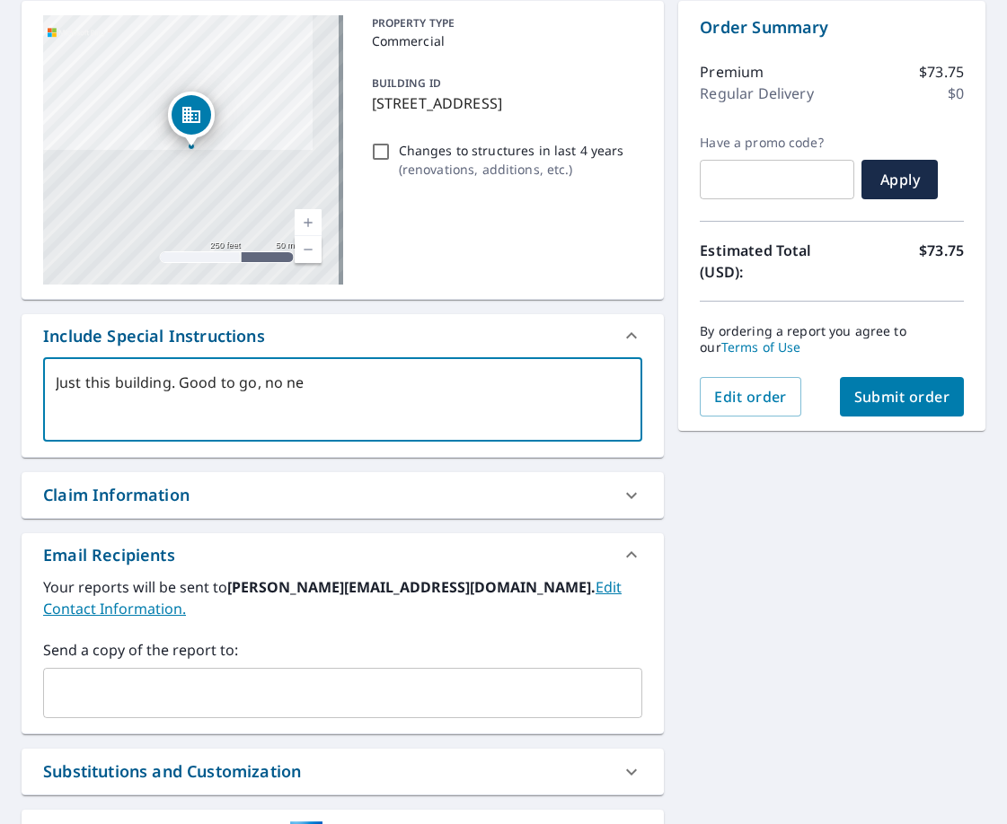
type textarea "Just this building. Good to go, no nee"
type textarea "x"
type textarea "Just this building. Good to go, no need"
type textarea "x"
type textarea "Just this building. Good to go, no need"
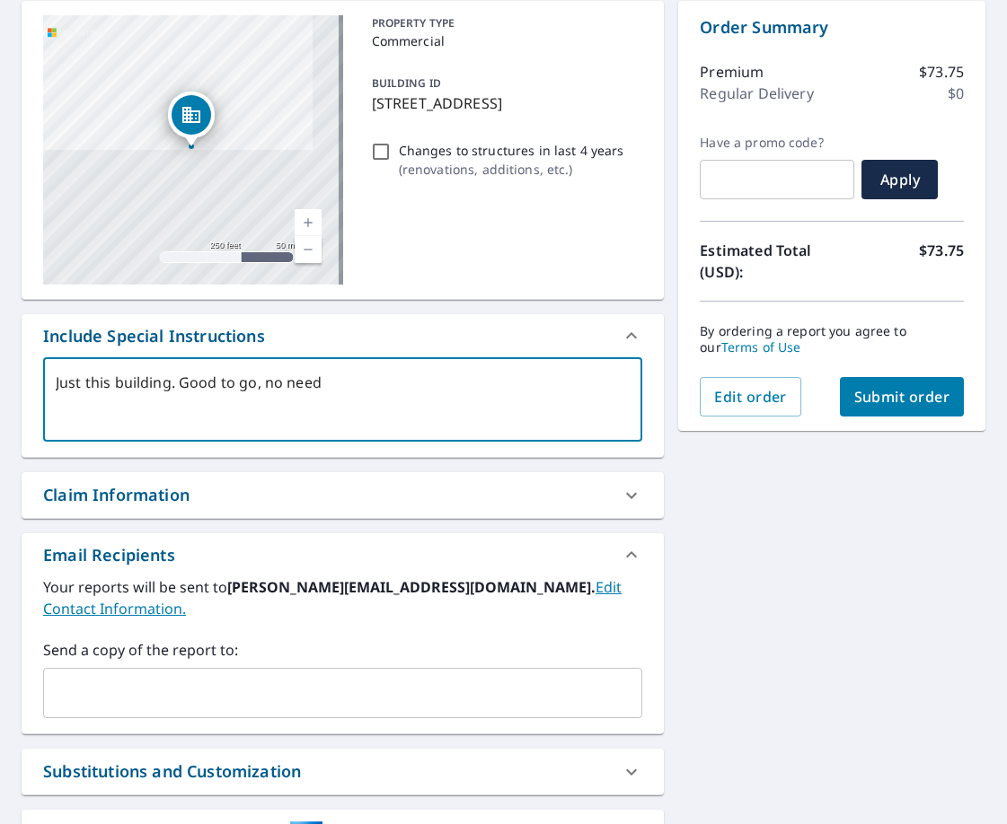
type textarea "x"
type textarea "Just this building. Good to go, no need t"
type textarea "x"
type textarea "Just this building. Good to go, no need to"
type textarea "x"
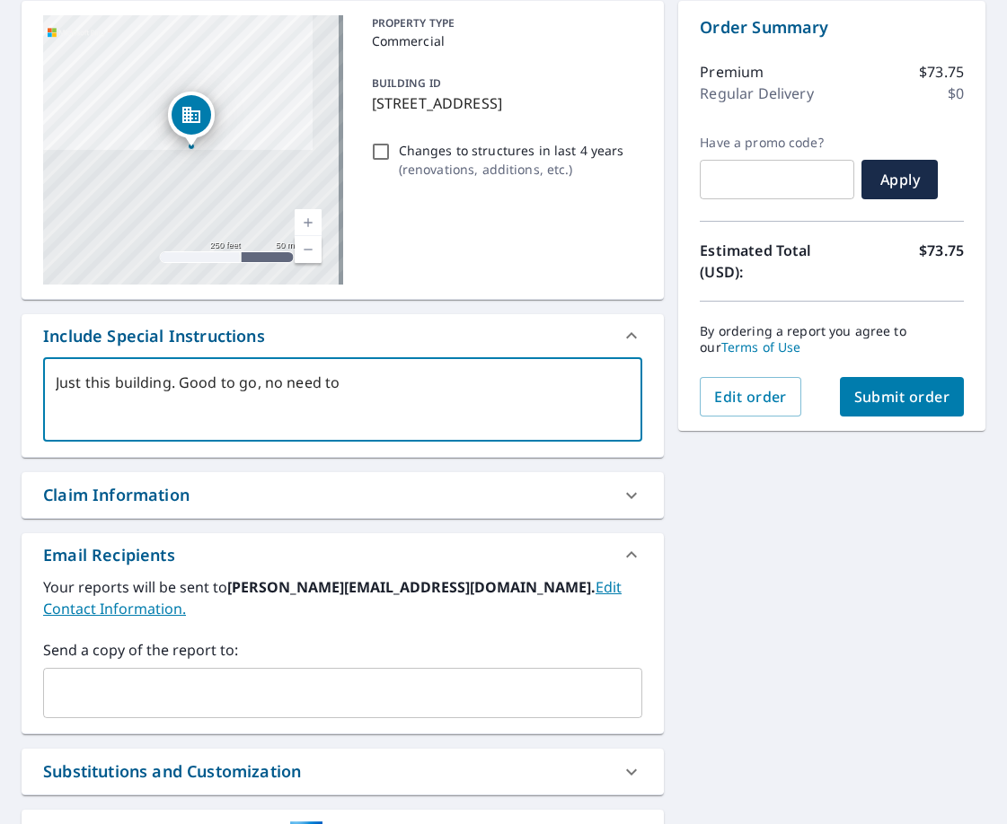
type textarea "Just this building. Good to go, no need to"
type textarea "x"
type textarea "Just this building. Good to go, no need to r"
type textarea "x"
type textarea "Just this building. Good to go, no need to re"
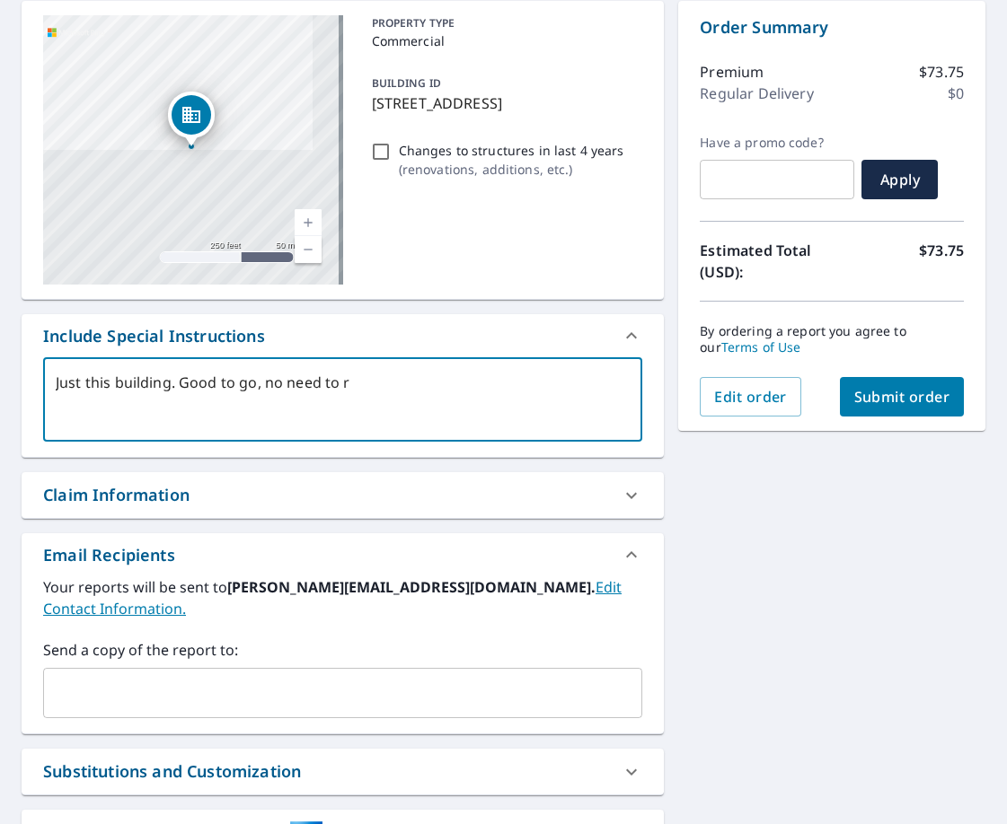
type textarea "x"
type textarea "Just this building. Good to go, no need to re-"
type textarea "x"
type textarea "Just this building. Good to go, no need to re-i"
type textarea "x"
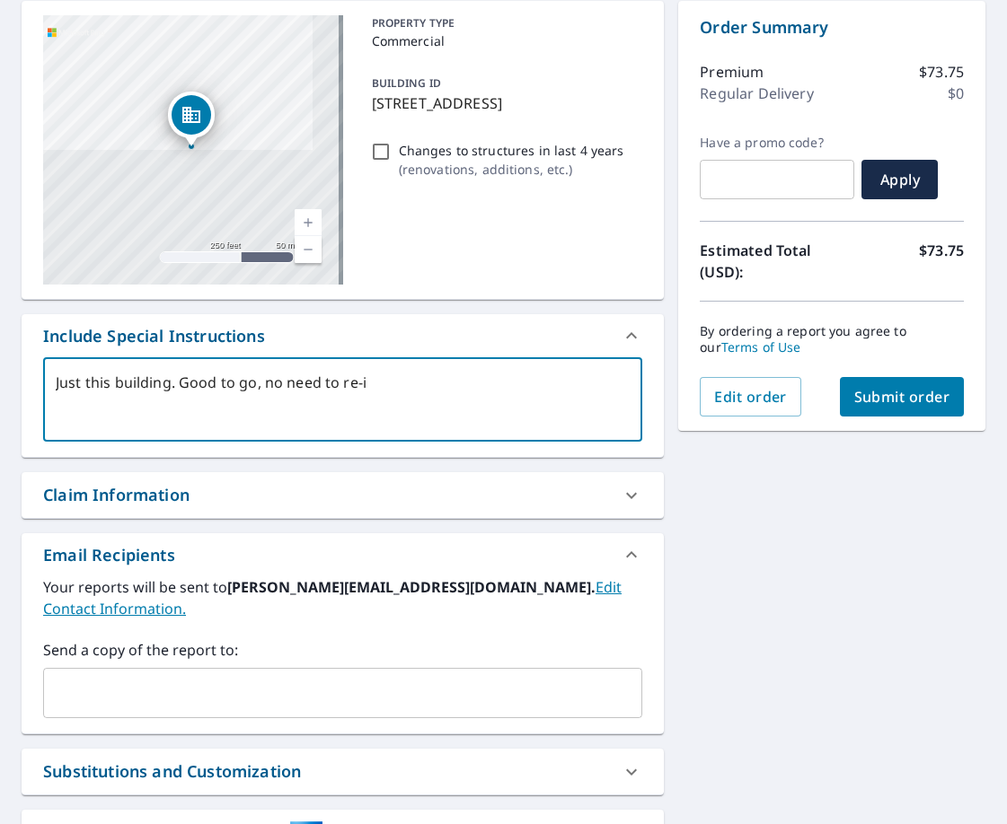
type textarea "Just this building. Good to go, no need to re-id"
type textarea "x"
type textarea "Just this building. Good to go, no need to re-ide"
type textarea "x"
type textarea "Just this building. Good to go, no need to re-iden"
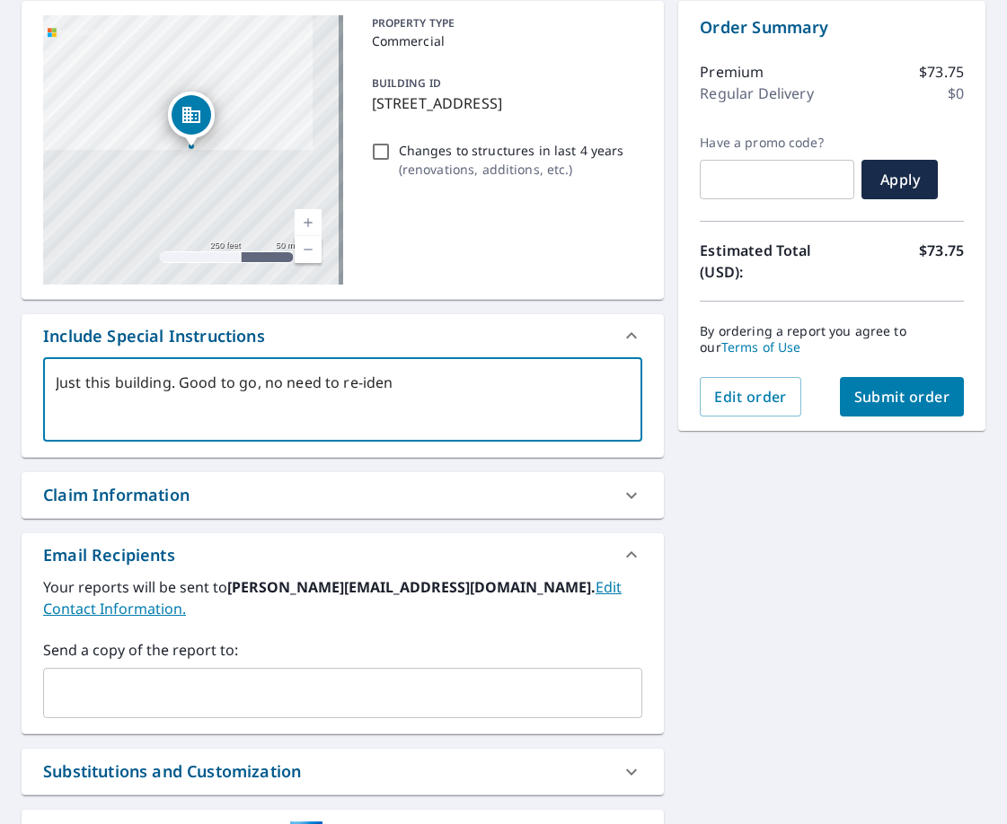
type textarea "x"
type textarea "Just this building. Good to go, no need to re-ident"
type textarea "x"
type textarea "Just this building. Good to go, no need to re-identi"
type textarea "x"
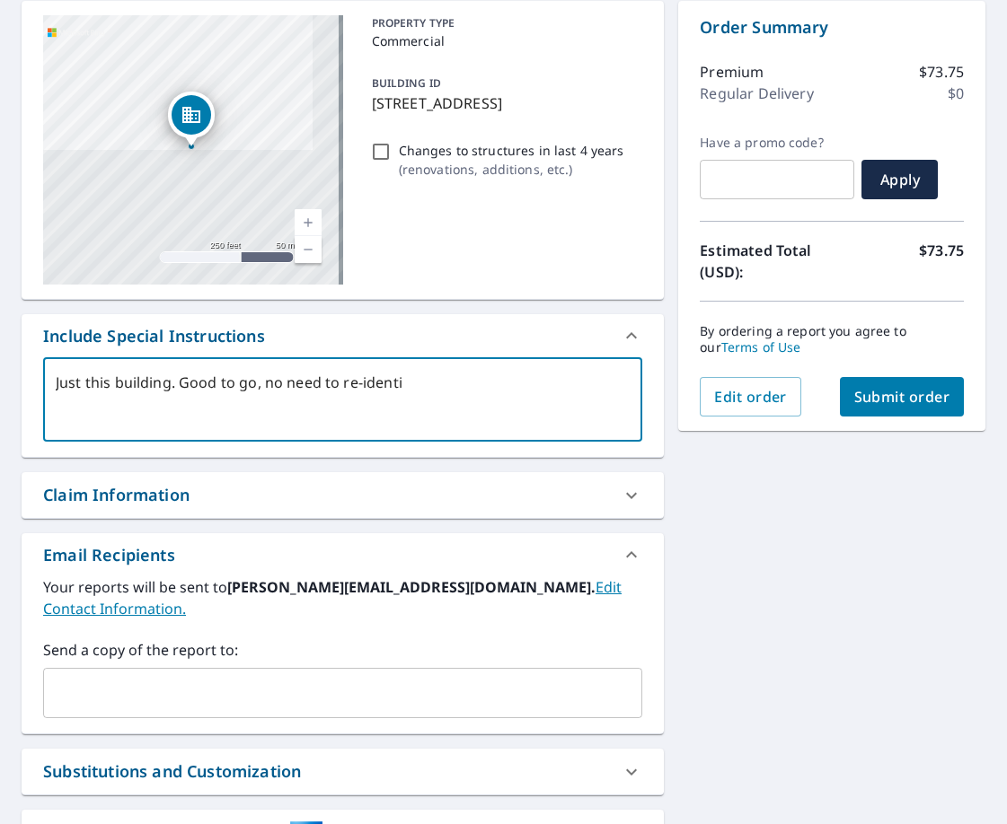
type textarea "Just this building. Good to go, no need to re-identif"
type textarea "x"
type textarea "Just this building. Good to go, no need to re-identify"
type textarea "x"
type textarea "Just this building. Good to go, no need to re-identify"
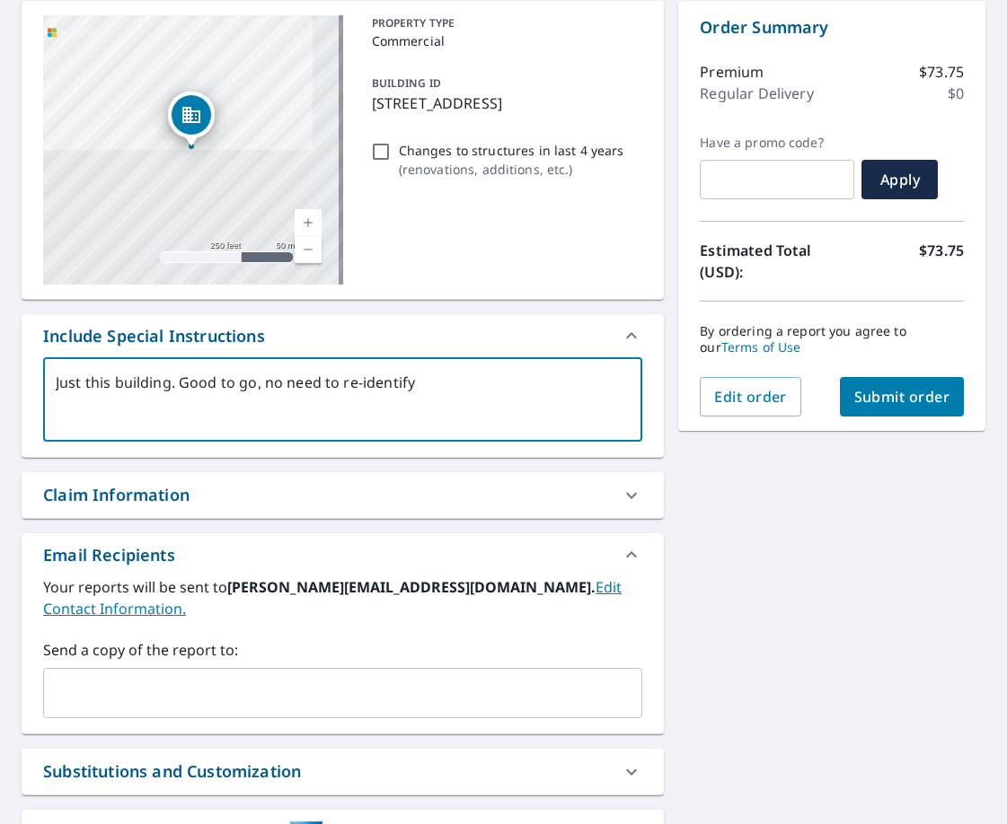
type textarea "x"
type textarea "Just this building. Good to go, no need to re-identify w"
type textarea "x"
type textarea "Just this building. Good to go, no need to re-identify wi"
type textarea "x"
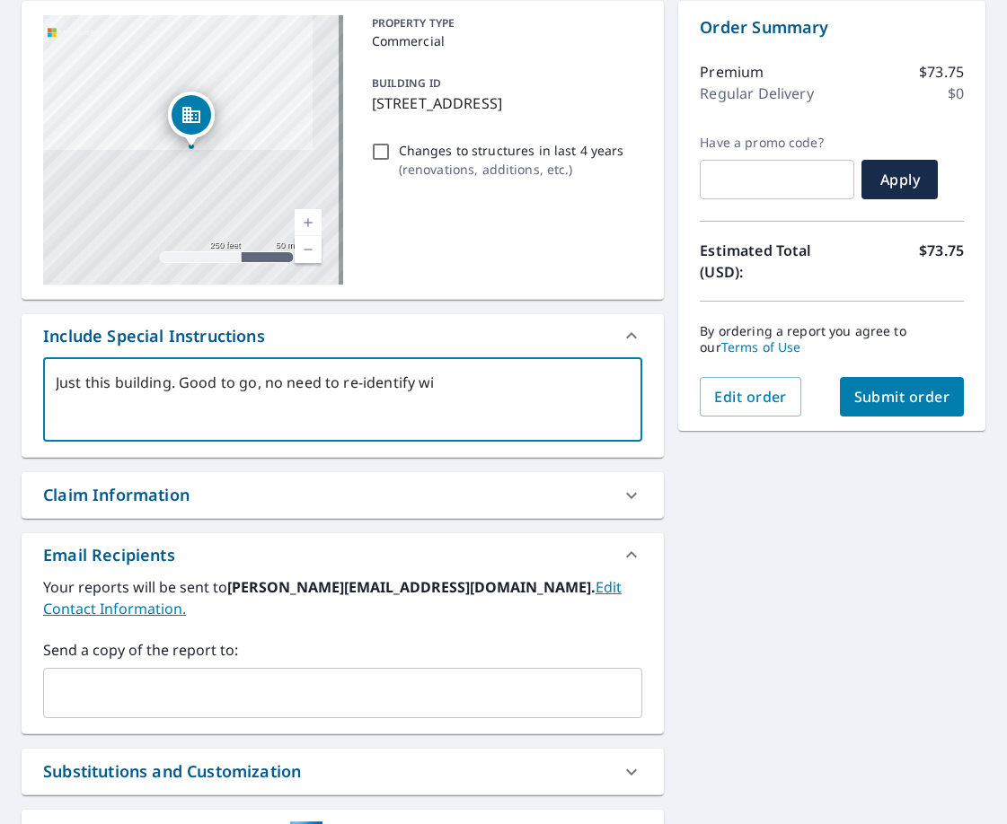
type textarea "Just this building. Good to go, no need to re-identify wit"
type textarea "x"
type textarea "Just this building. Good to go, no need to re-identify with"
type textarea "x"
type textarea "Just this building. Good to go, no need to re-identify with"
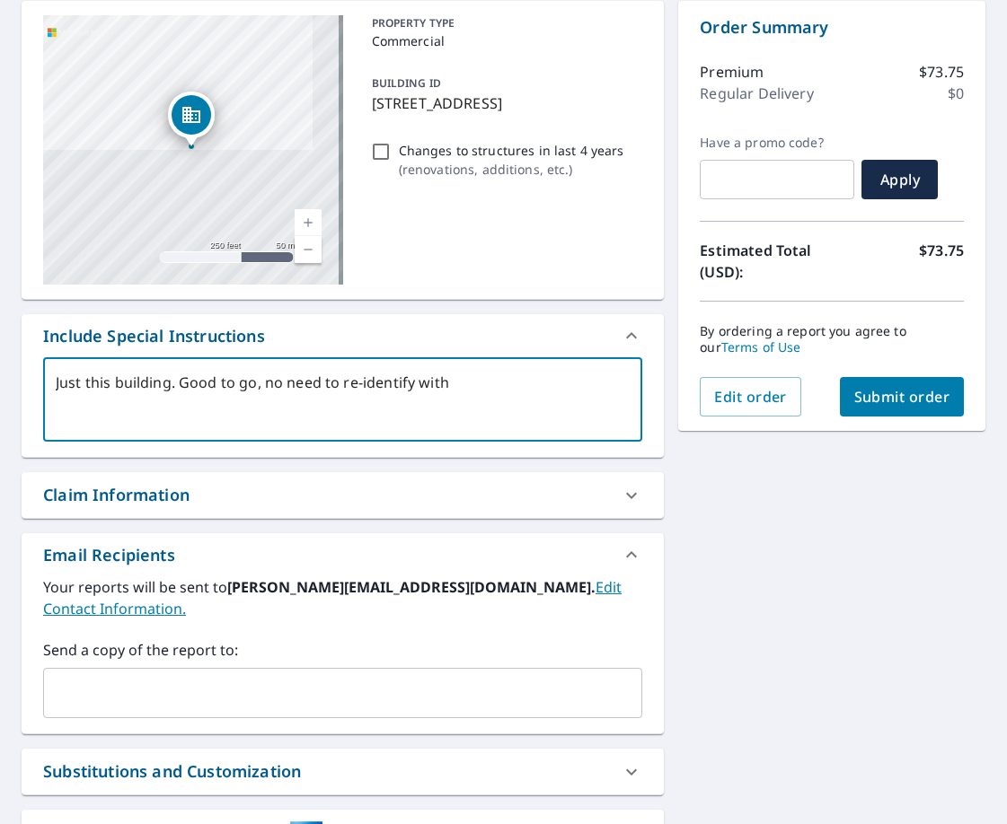
type textarea "x"
type textarea "Just this building. Good to go, no need to re-identify with s"
type textarea "x"
type textarea "Just this building. Good to go, no need to re-identify with si"
type textarea "x"
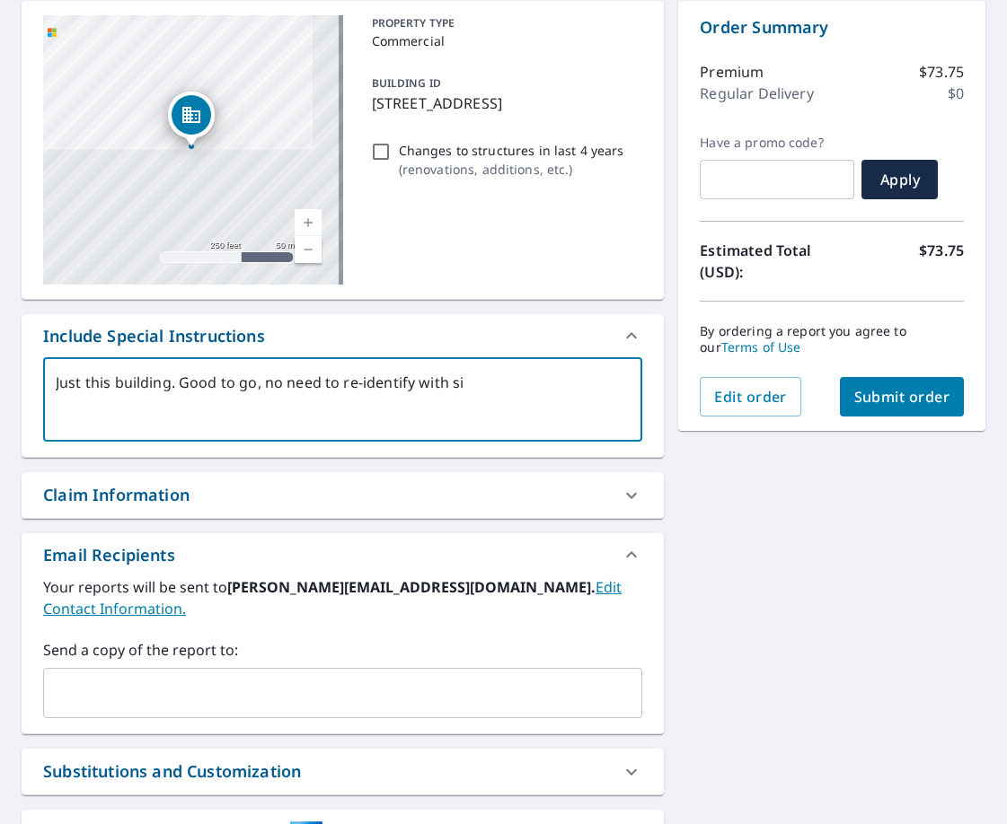
type textarea "Just this building. Good to go, no need to re-identify with sit"
type textarea "x"
type textarea "Just this building. Good to go, no need to re-identify with site"
type textarea "x"
type textarea "Just this building. Good to go, no need to re-identify with sitem"
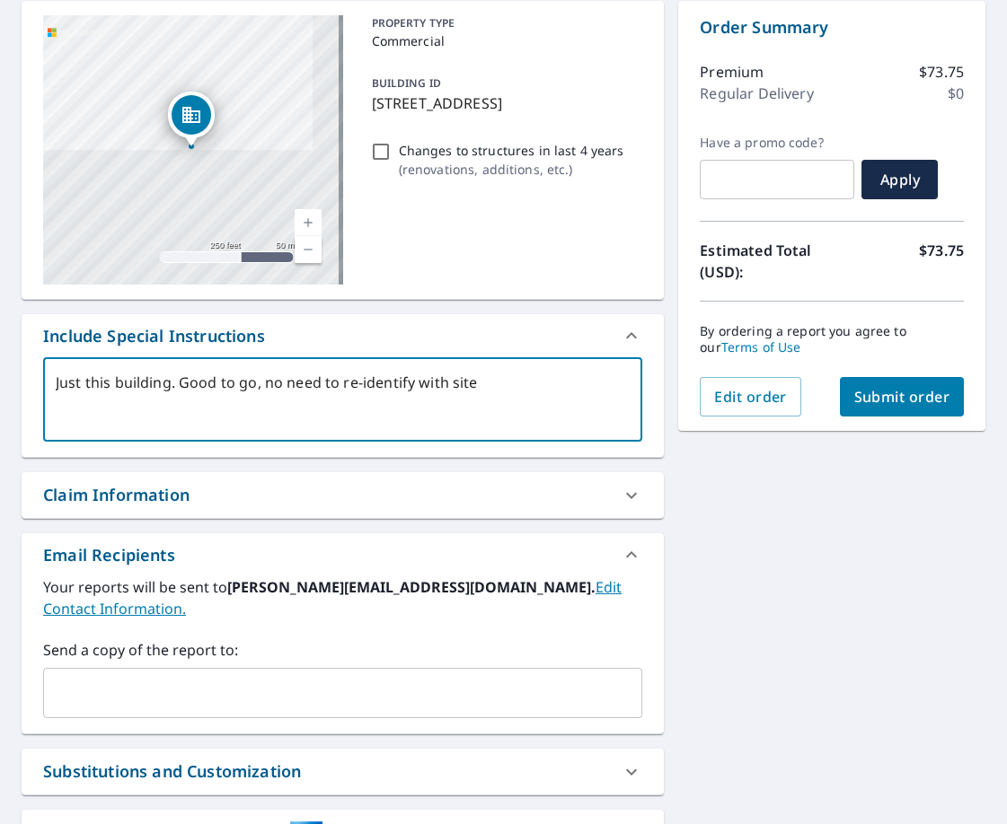
type textarea "x"
type textarea "Just this building. Good to go, no need to re-identify with sitema"
type textarea "x"
type textarea "Just this building. Good to go, no need to re-identify with sitemap"
type textarea "x"
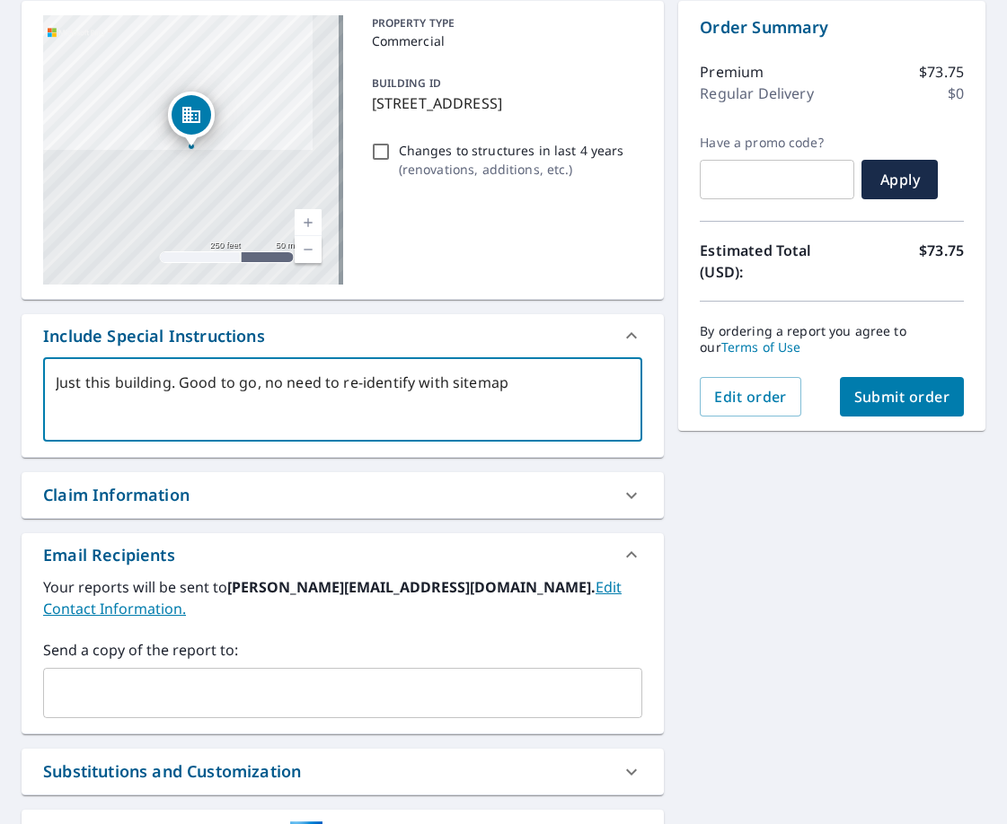
type textarea "Just this building. Good to go, no need to re-identify with sitemap."
type textarea "x"
type textarea "Just this building. Good to go, no need to re-identify with sitemap."
type textarea "x"
type textarea "Just this building. Good to go, no need to re-identify with sitemap."
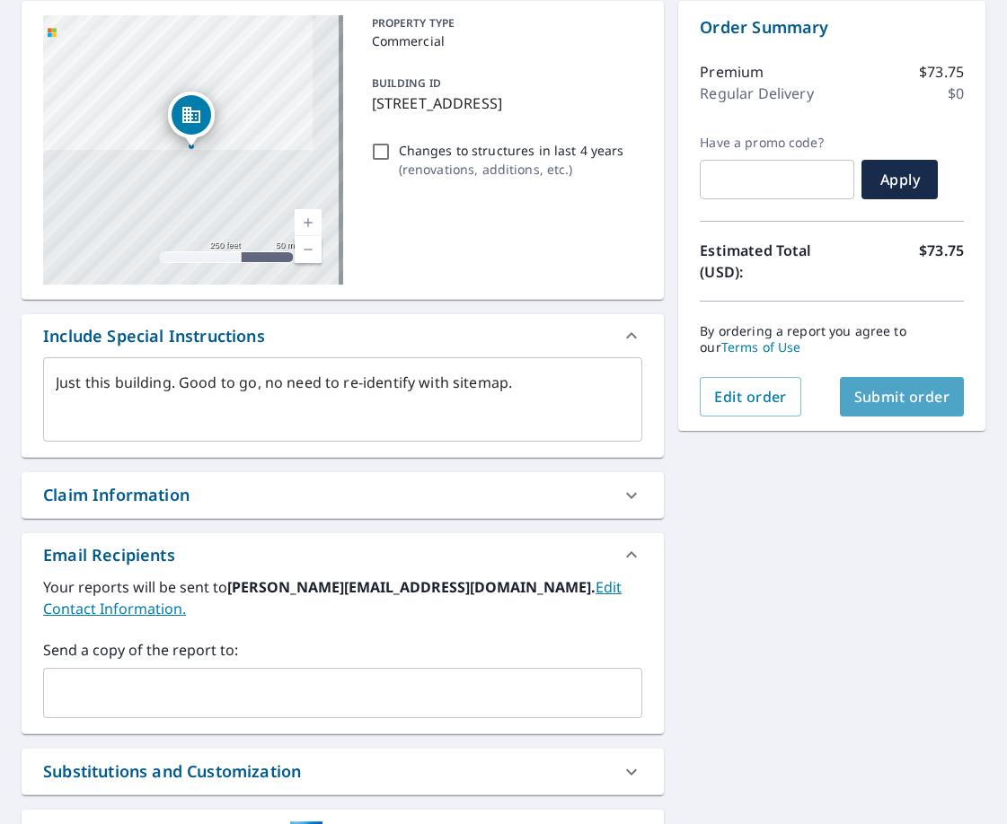
click at [900, 402] on span "Submit order" at bounding box center [902, 397] width 96 height 20
type textarea "x"
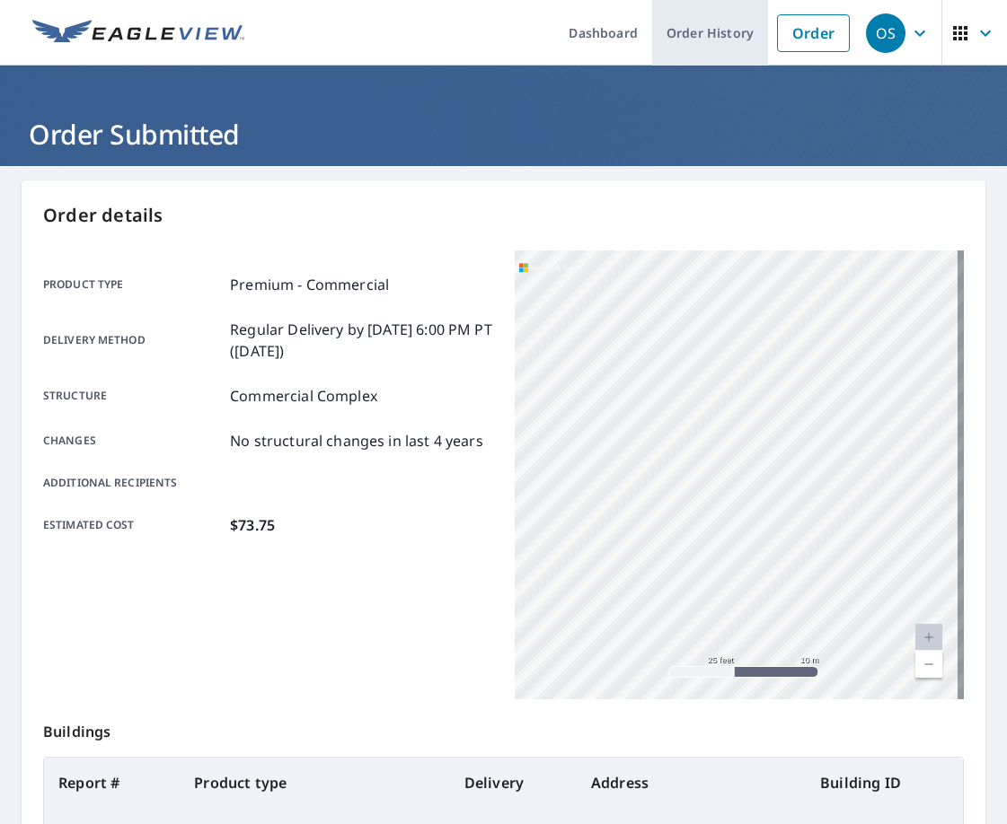
click at [711, 32] on link "Order History" at bounding box center [710, 33] width 116 height 66
